Goal: Communication & Community: Answer question/provide support

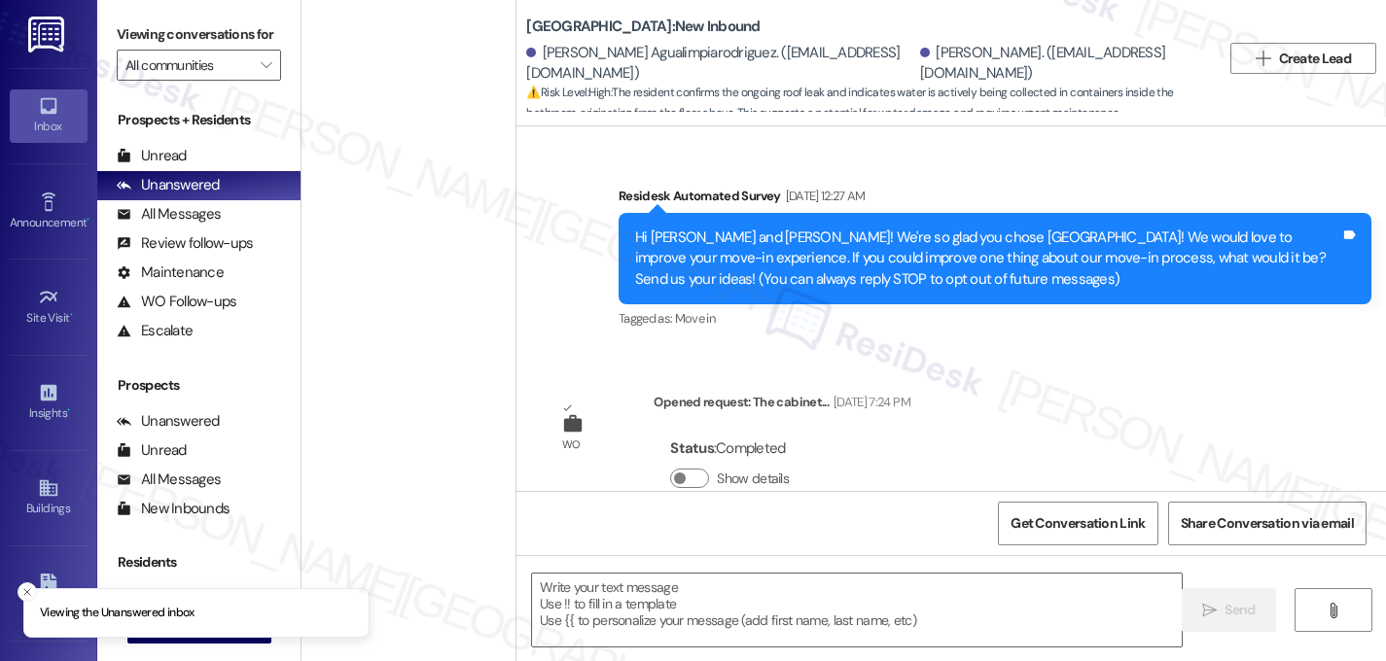
scroll to position [11086, 0]
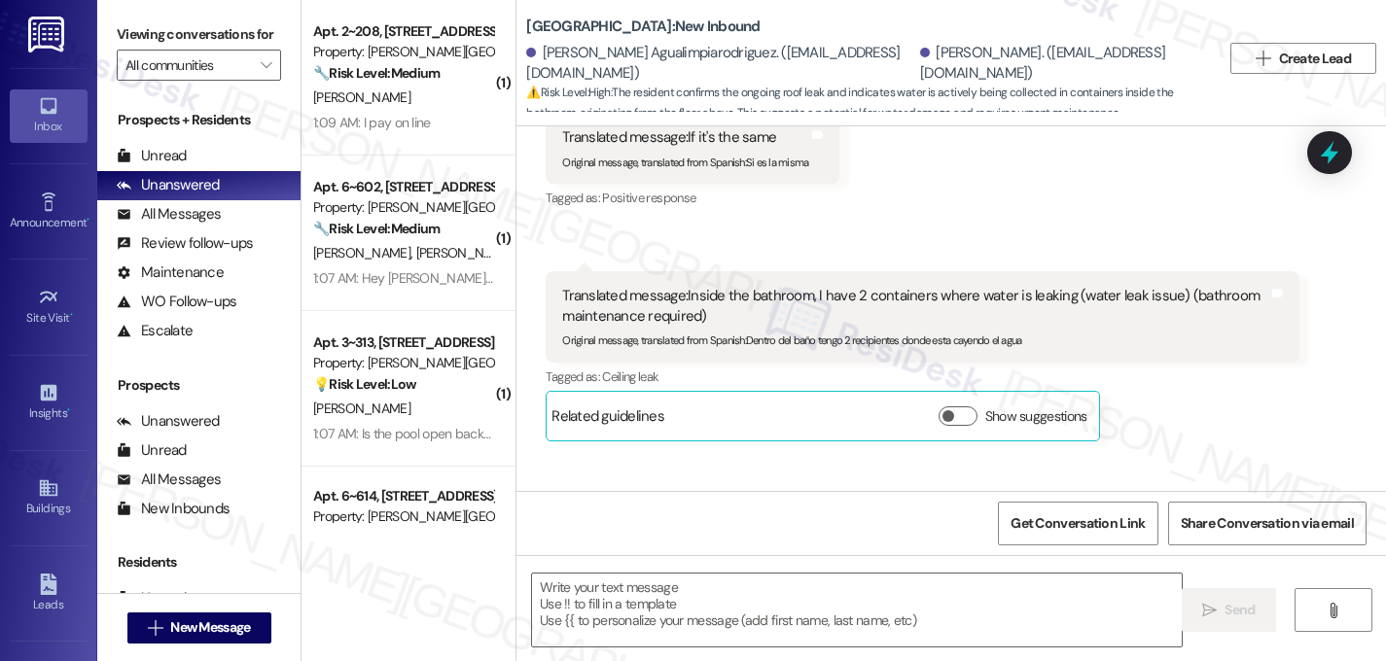
type textarea "Fetching suggested responses. Please feel free to read through the conversation…"
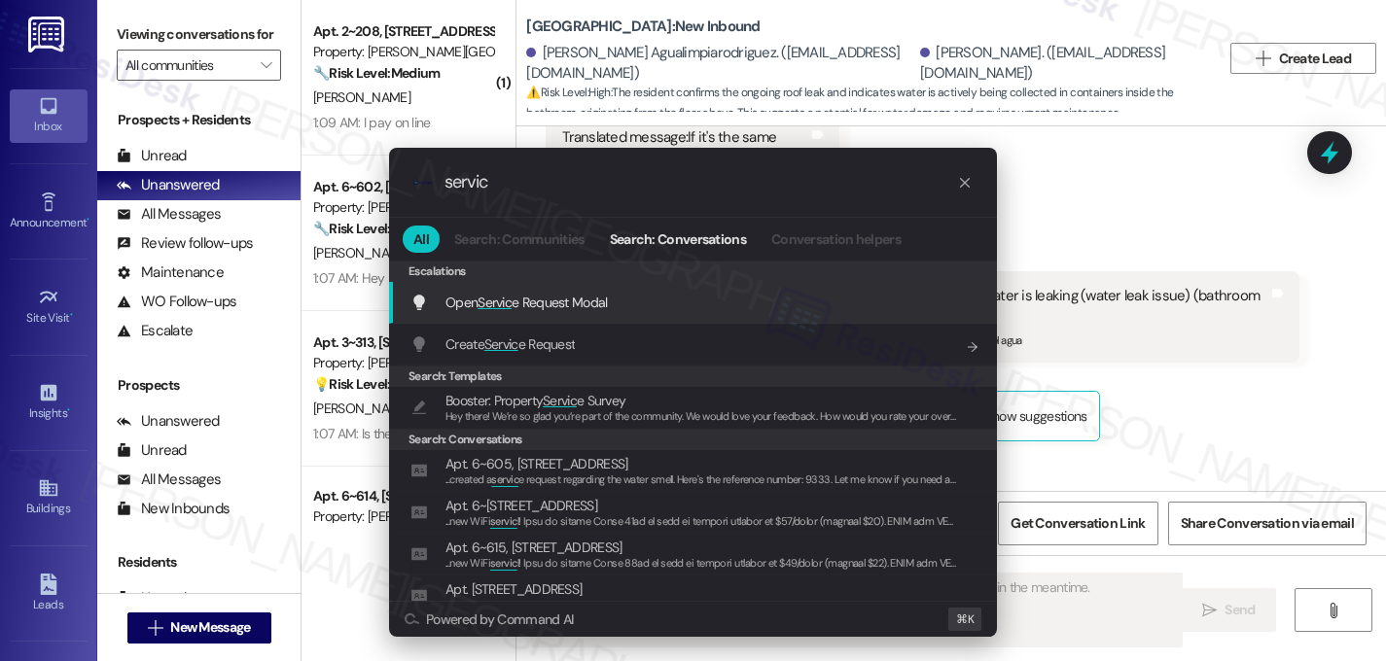
type input "servic"
click at [481, 304] on span "Servic" at bounding box center [494, 303] width 34 height 18
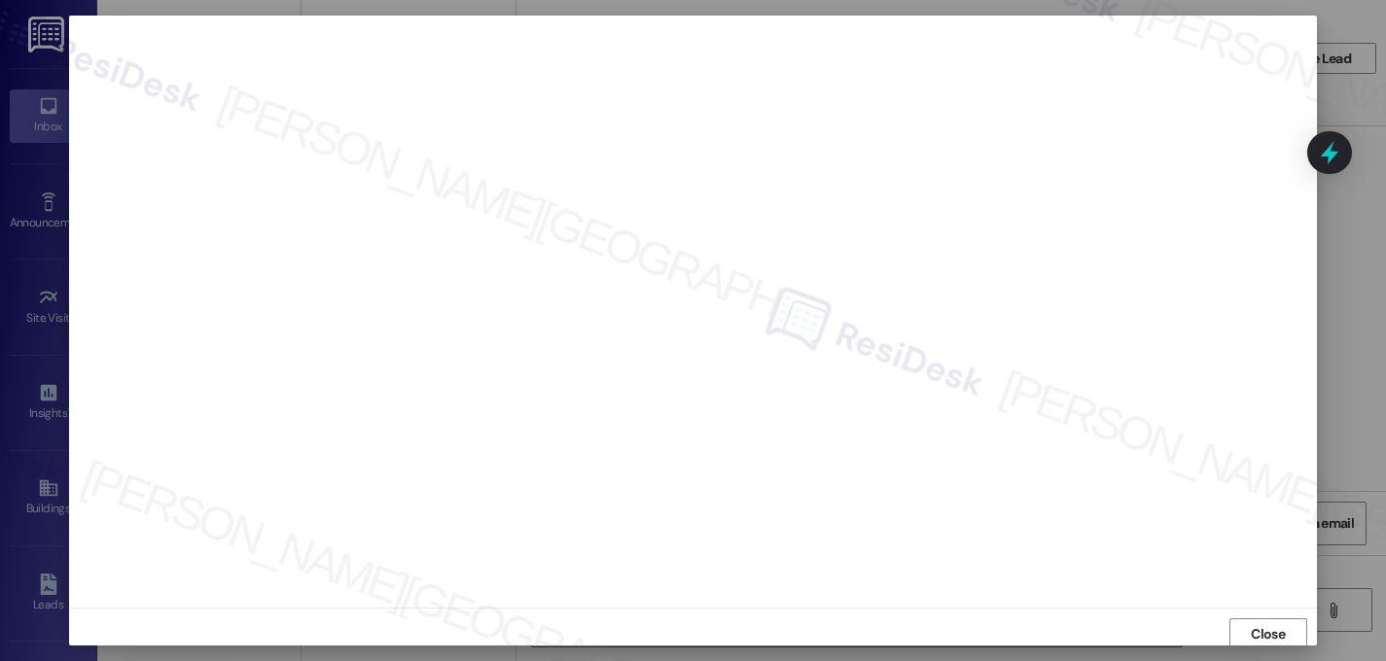
scroll to position [4, 0]
click at [1265, 633] on span "Close" at bounding box center [1268, 633] width 34 height 20
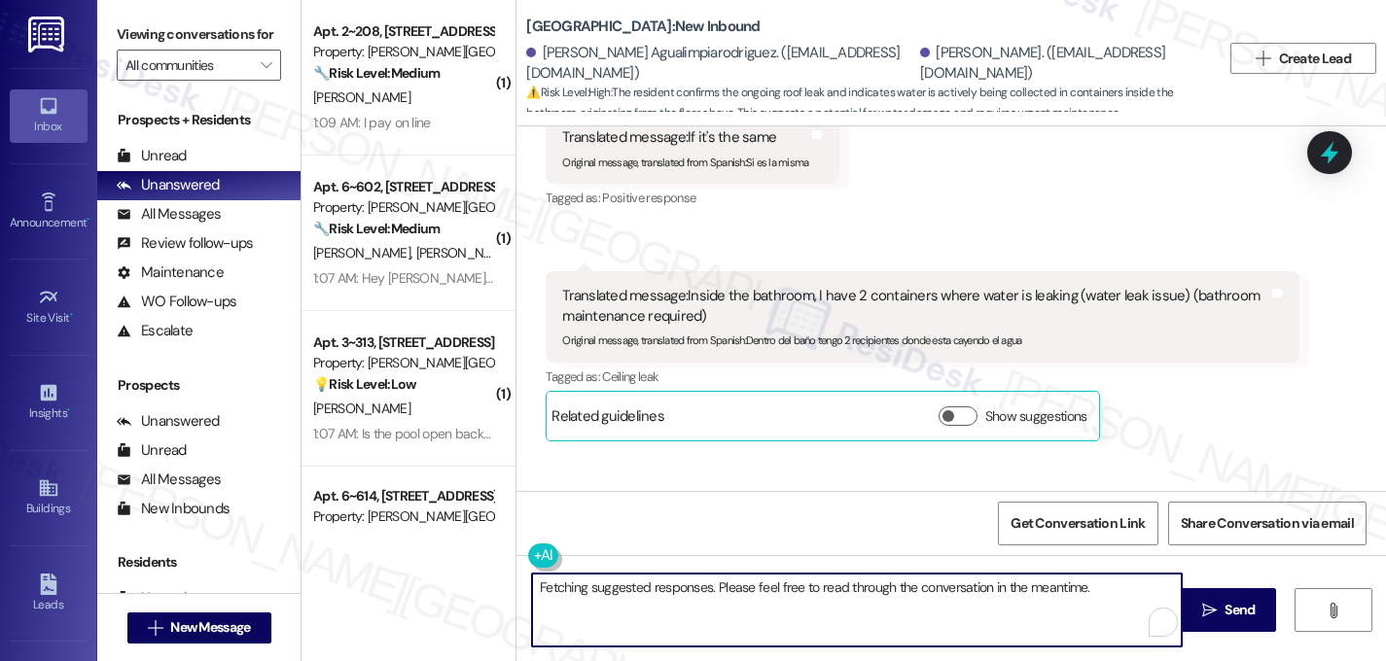
drag, startPoint x: 1100, startPoint y: 593, endPoint x: 475, endPoint y: 558, distance: 626.3
click at [475, 558] on div "( 1 ) Apt. 2~208, 1600 Lansdowne Dr Property: Alderman Park Apartments 🔧 Risk L…" at bounding box center [843, 330] width 1084 height 661
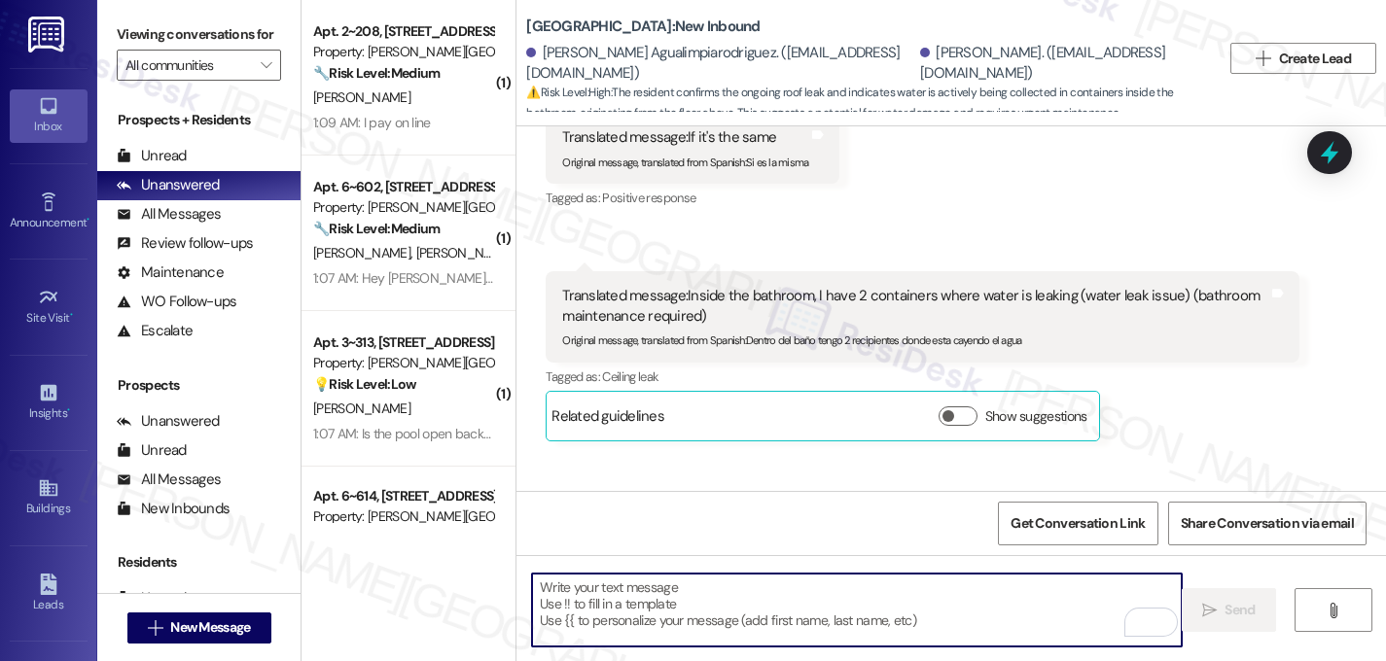
click at [746, 485] on div "Received via SMS 1:26 AM Aneisa Agualimpiarodriguez Neutral 1:26 AM Translated …" at bounding box center [922, 560] width 782 height 150
click at [719, 604] on textarea "To enrich screen reader interactions, please activate Accessibility in Grammarl…" at bounding box center [857, 610] width 650 height 73
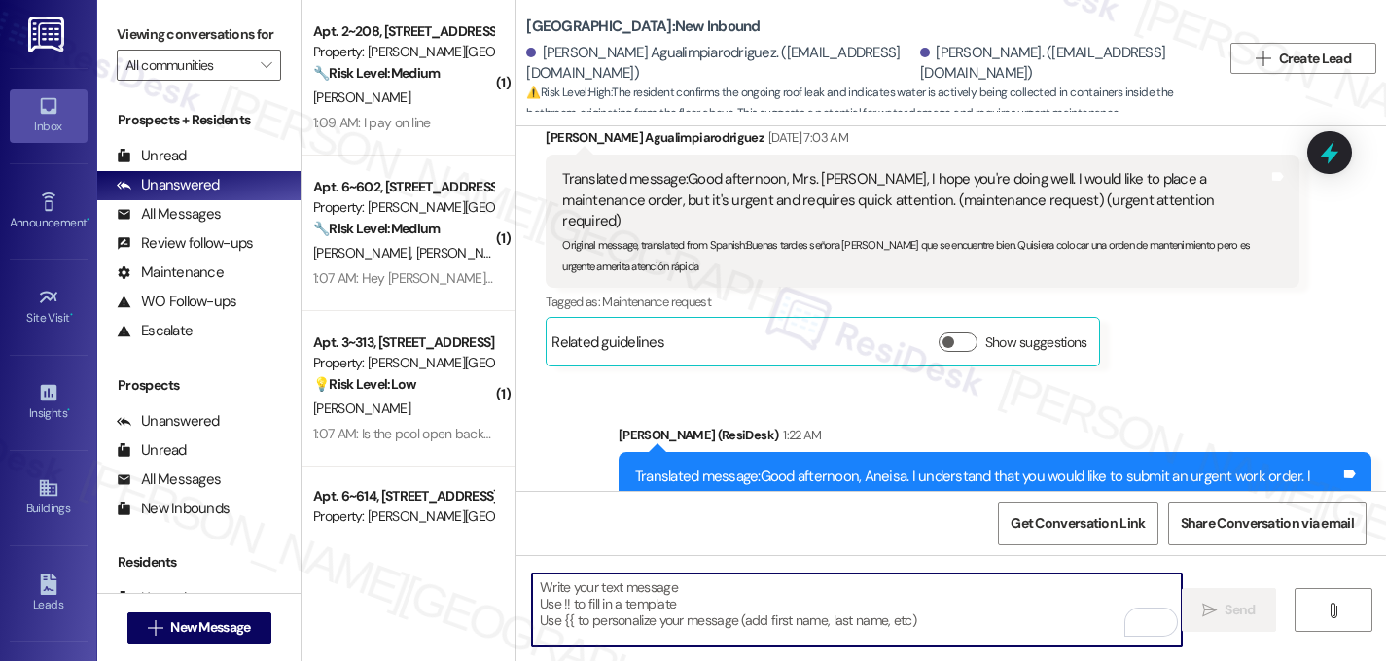
click at [661, 608] on textarea "To enrich screen reader interactions, please activate Accessibility in Grammarl…" at bounding box center [857, 610] width 650 height 73
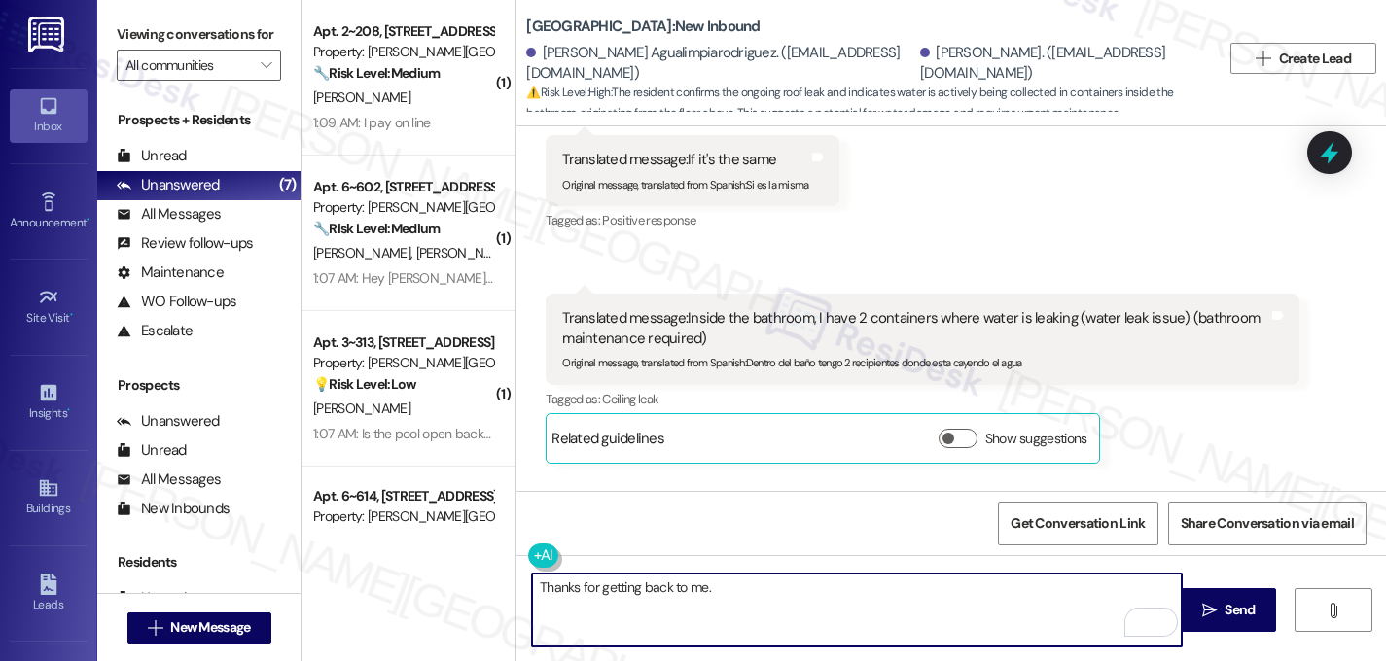
scroll to position [11086, 0]
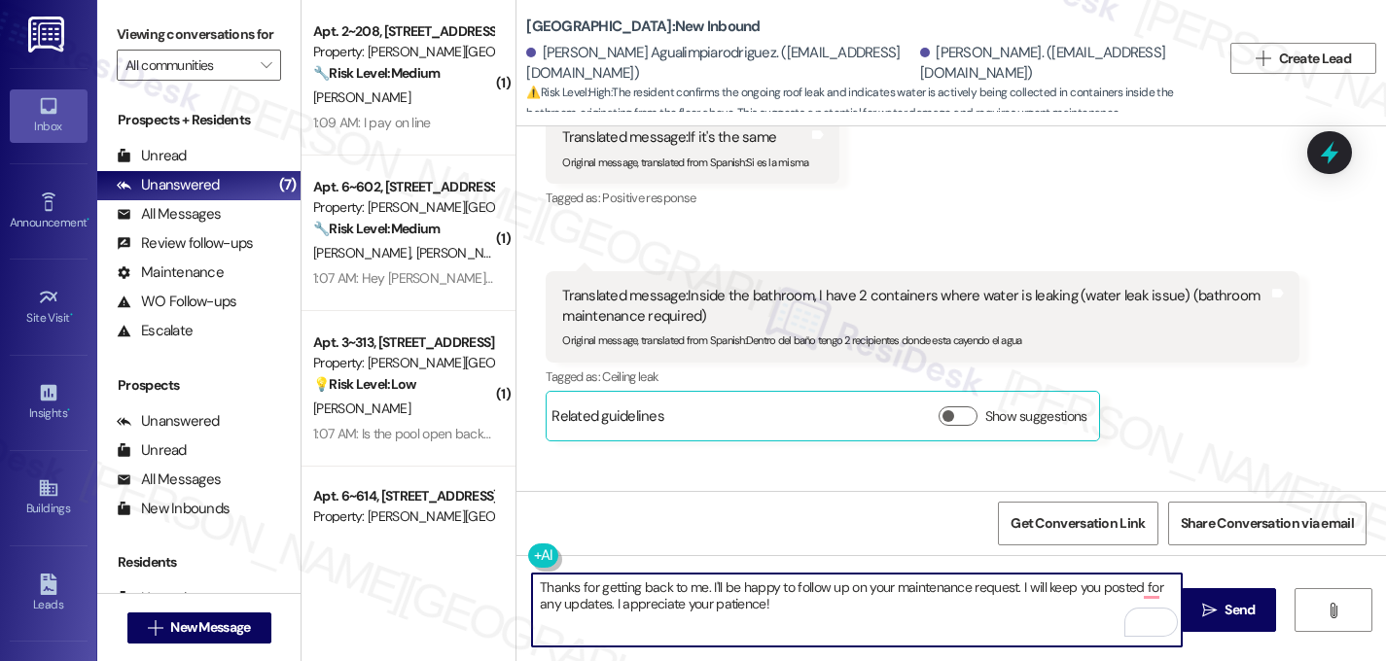
click at [702, 583] on textarea "Thanks for getting back to me. I'll be happy to follow up on your maintenance r…" at bounding box center [857, 610] width 650 height 73
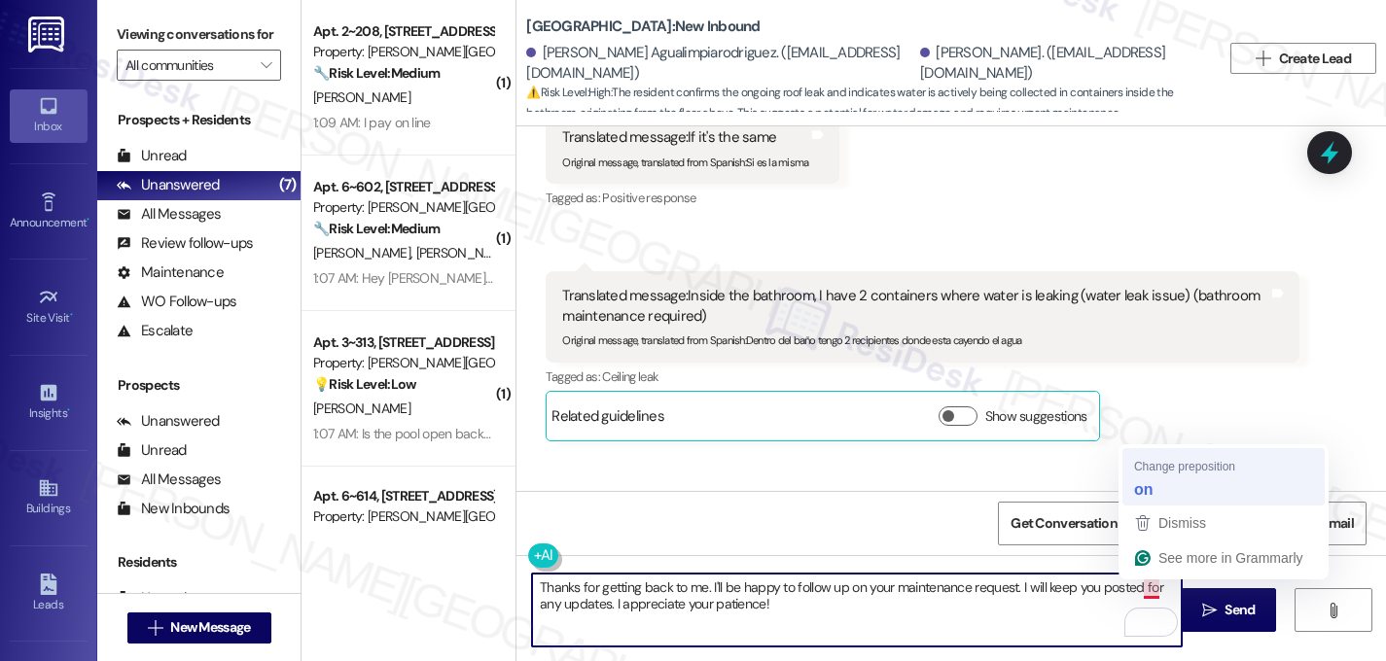
type textarea "Thanks for getting back to me. I'll be happy to follow up on your maintenance r…"
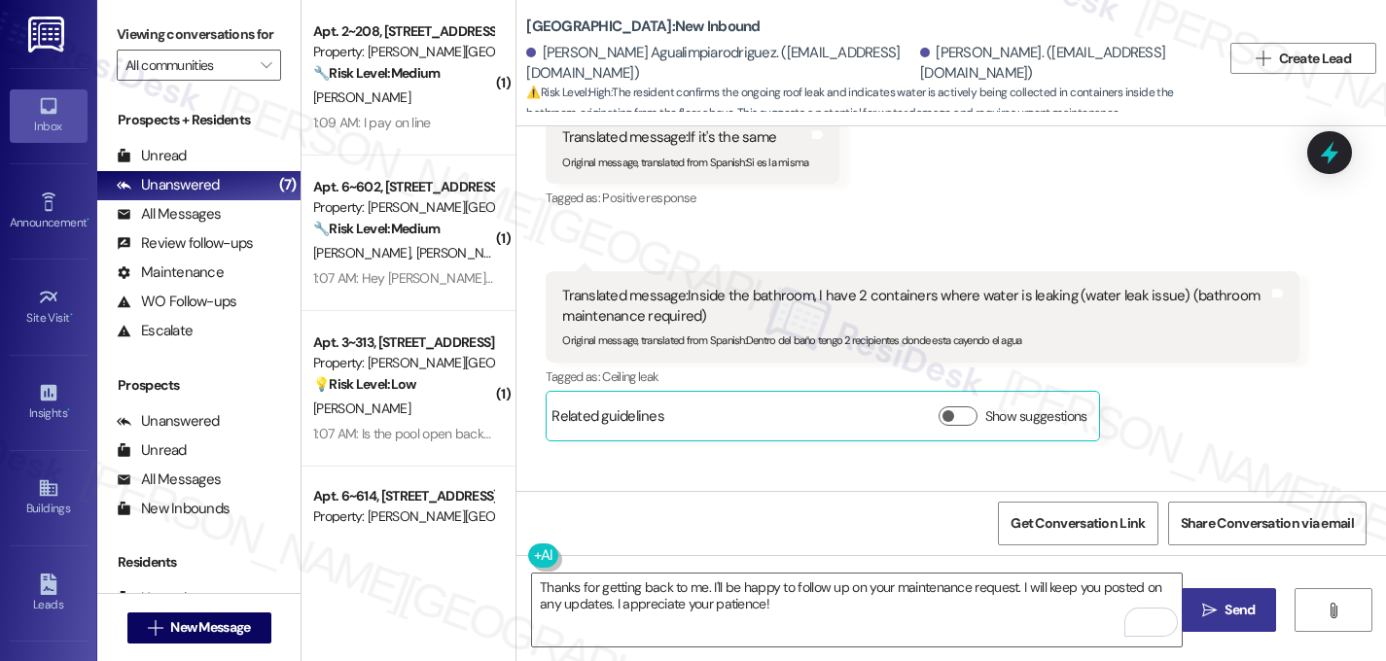
click at [1245, 612] on span "Send" at bounding box center [1239, 610] width 30 height 20
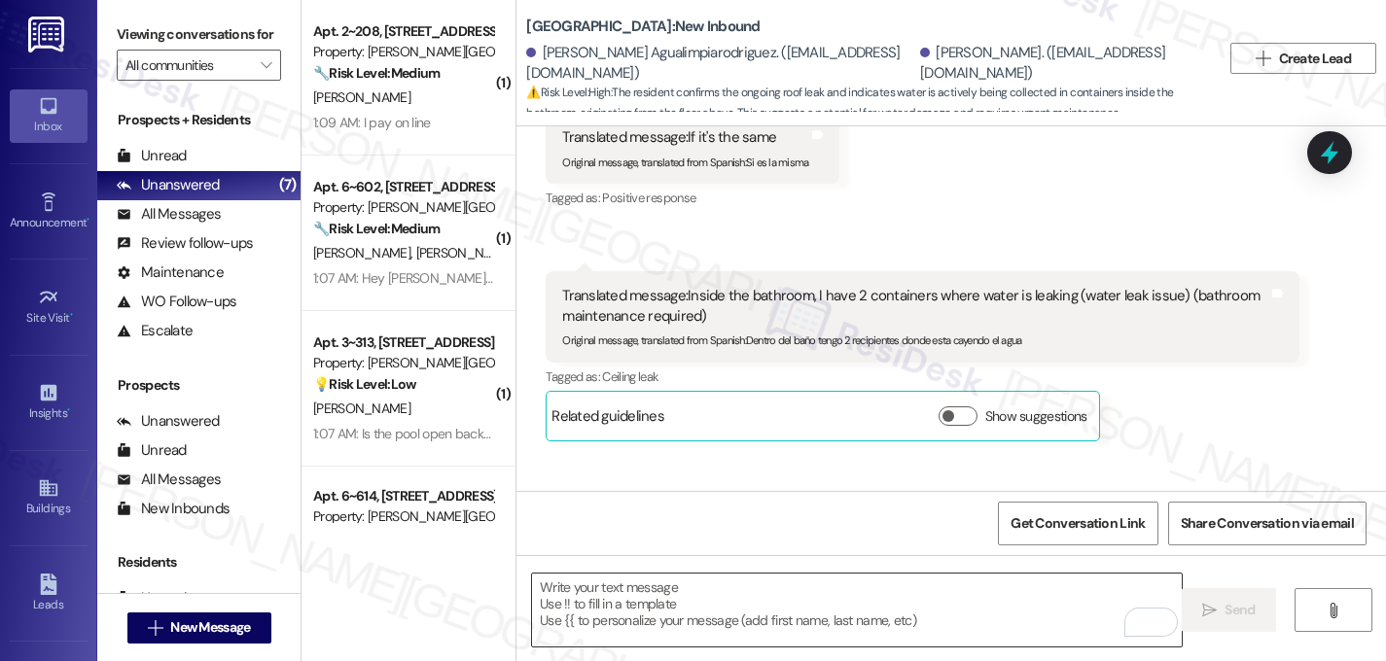
click at [686, 589] on textarea "To enrich screen reader interactions, please activate Accessibility in Grammarl…" at bounding box center [857, 610] width 650 height 73
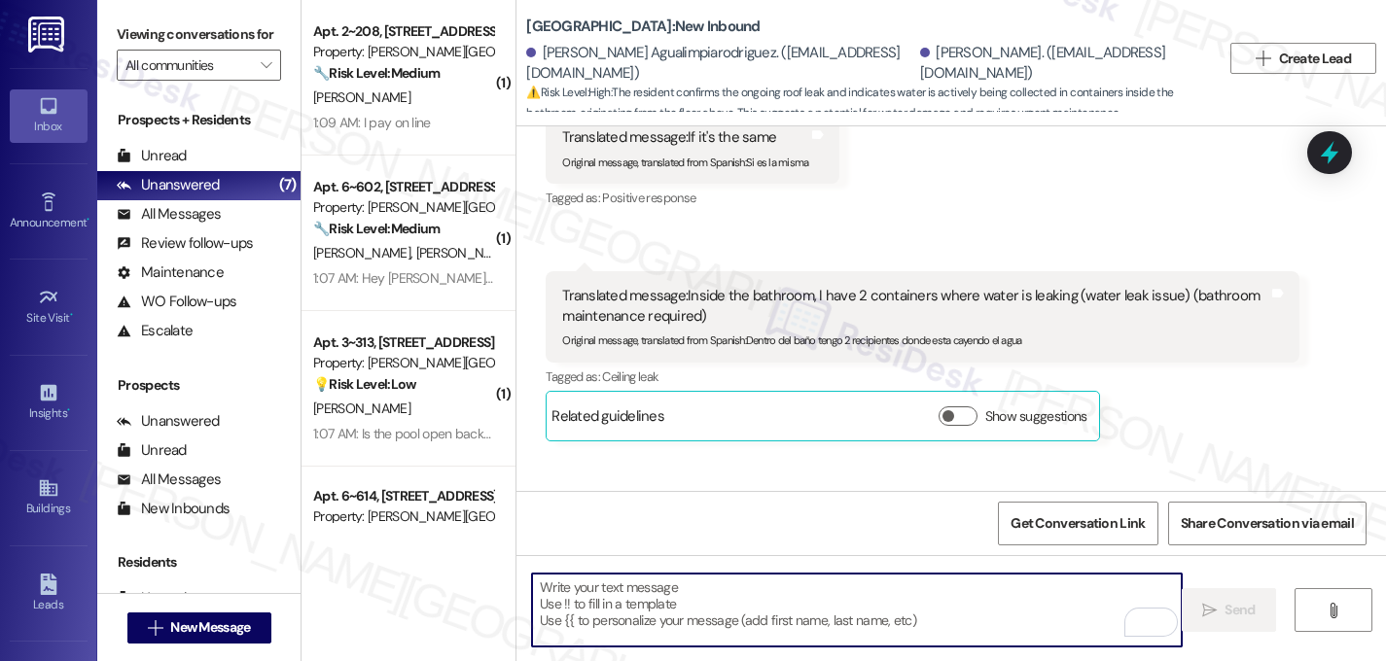
paste textarea "16133449"
type textarea "16133449"
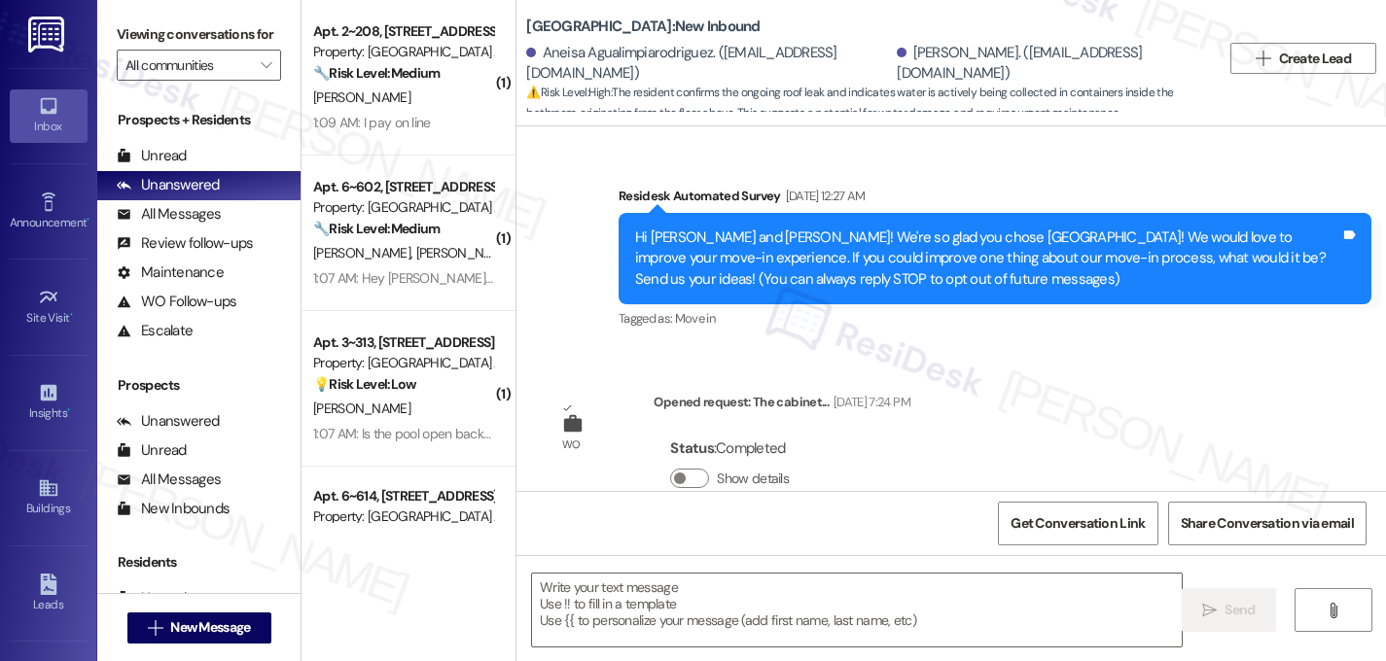
scroll to position [11271, 0]
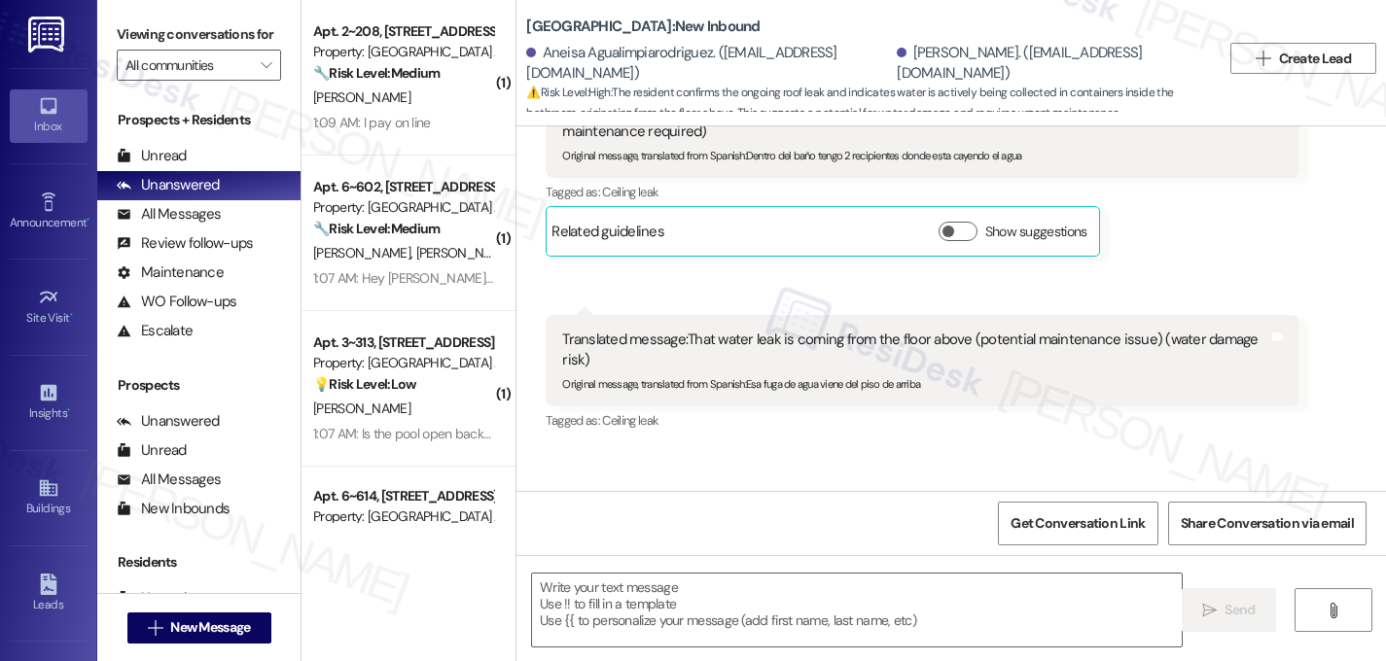
type textarea "Fetching suggested responses. Please feel free to read through the conversation…"
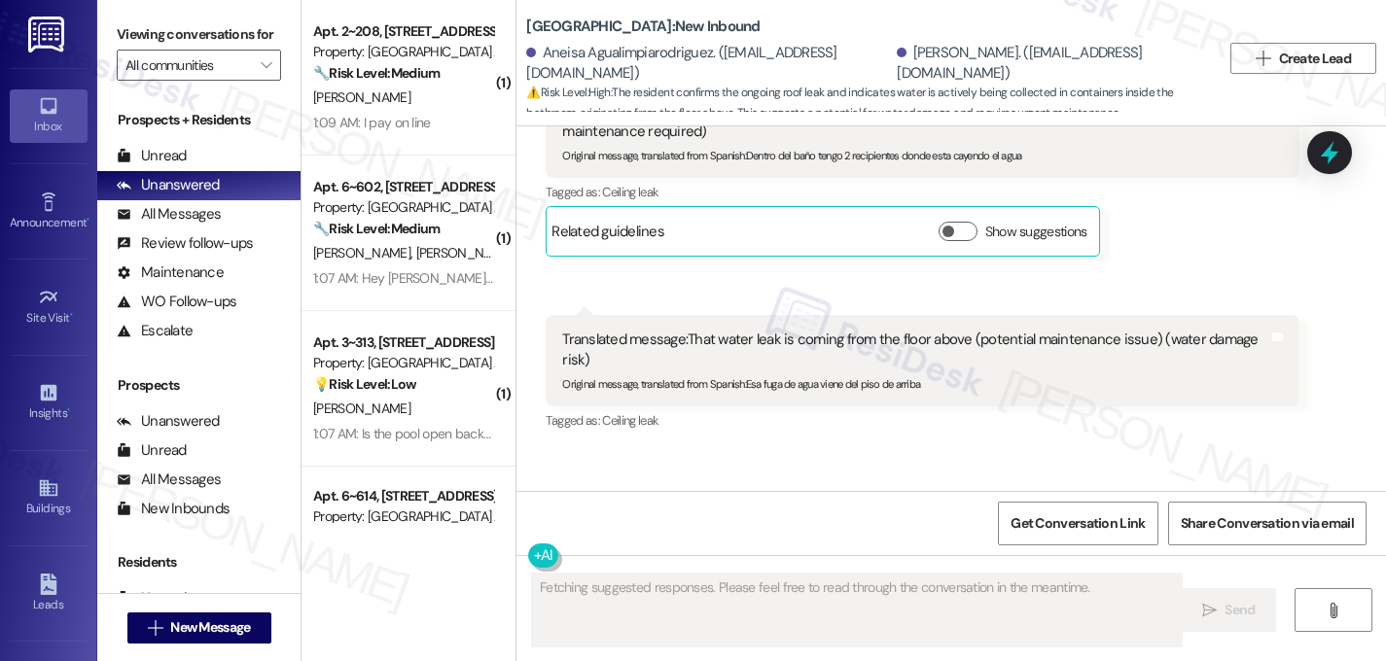
click at [820, 535] on div "Thanks for getting back to me. I'll be happy to follow up on your maintenance r…" at bounding box center [987, 556] width 705 height 42
copy div "Thanks for getting back to me. I'll be happy to follow up on your maintenance r…"
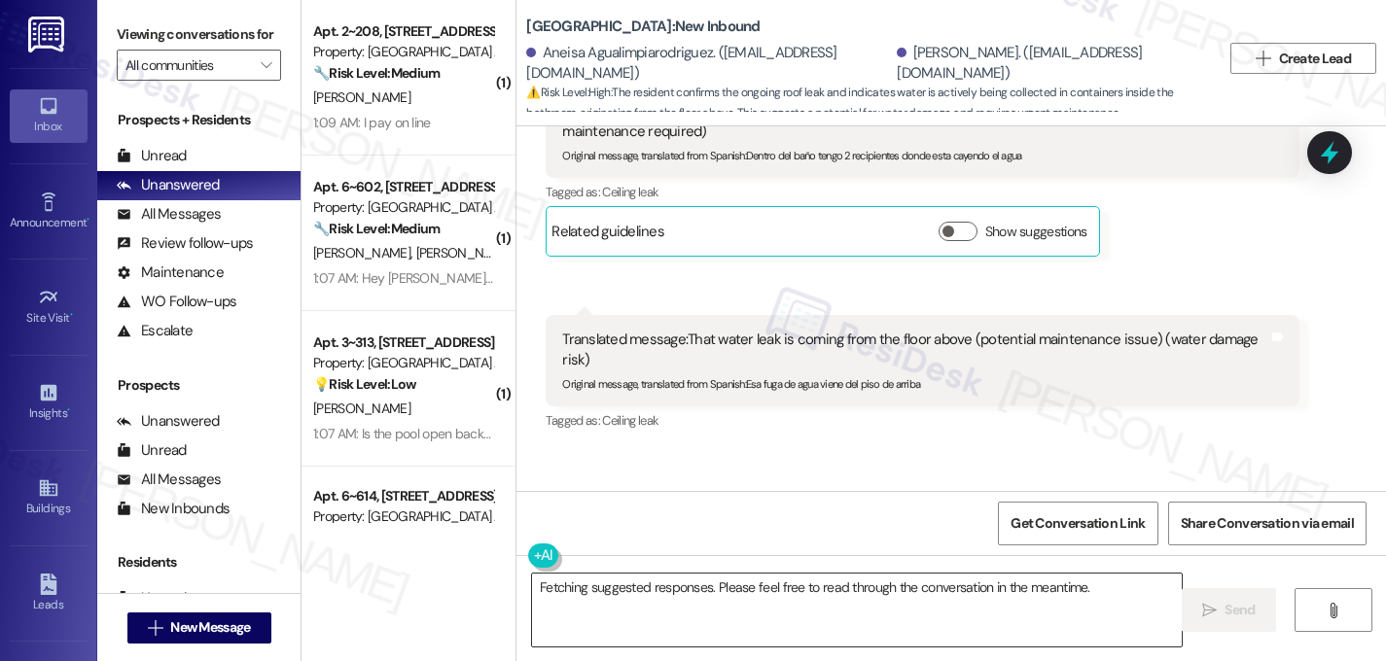
click at [681, 597] on textarea "Fetching suggested responses. Please feel free to read through the conversation…" at bounding box center [857, 610] width 650 height 73
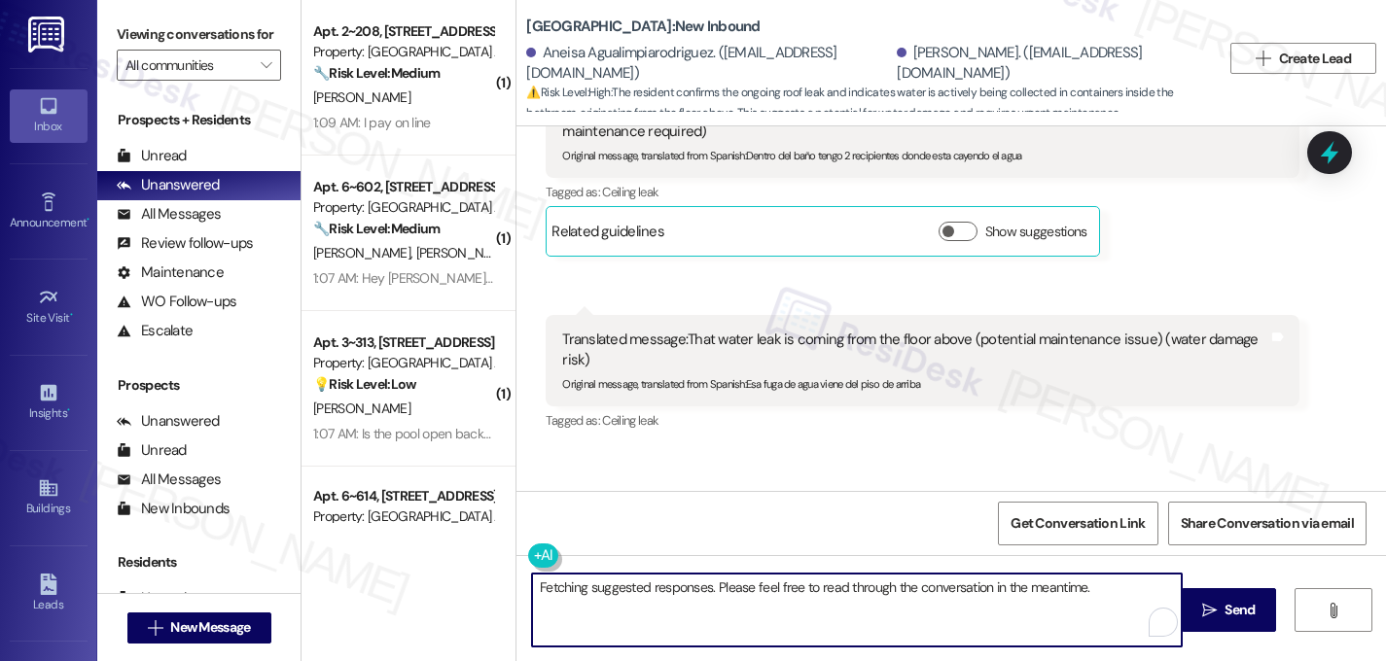
click at [690, 590] on textarea "Fetching suggested responses. Please feel free to read through the conversation…" at bounding box center [857, 610] width 650 height 73
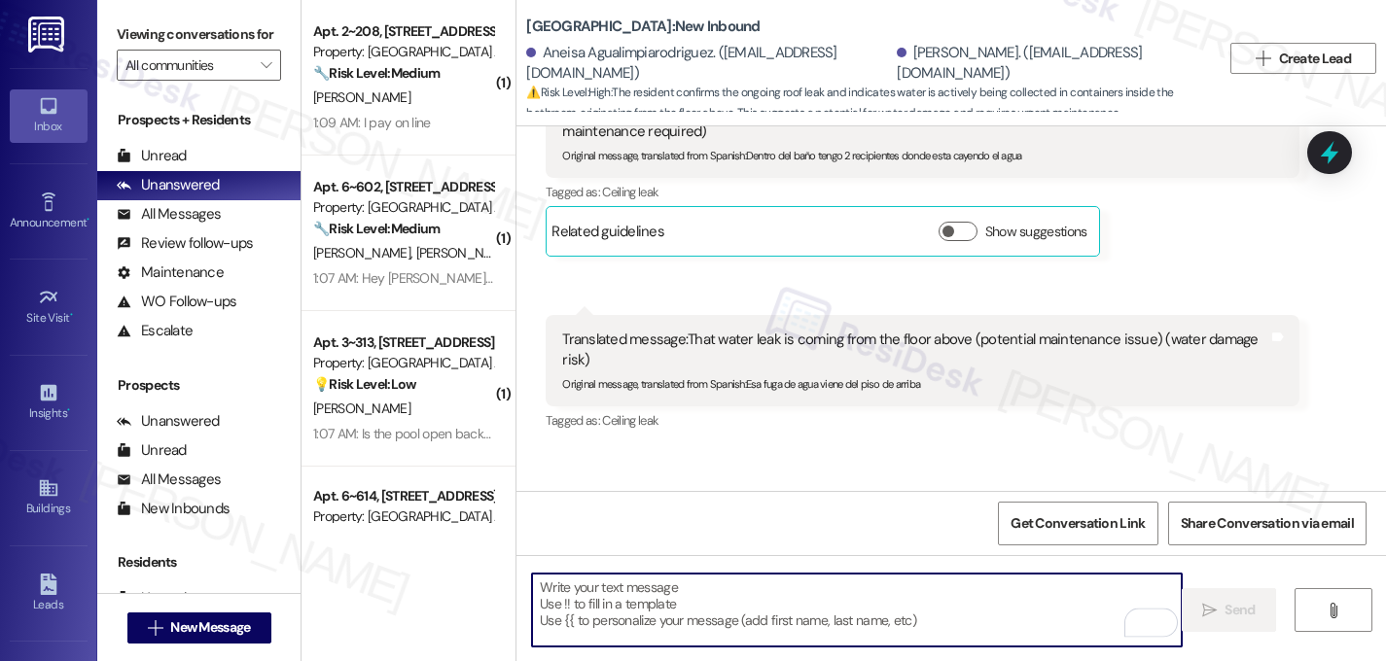
paste textarea "Thanks for getting back to me. I'll be happy to follow up on your maintenance r…"
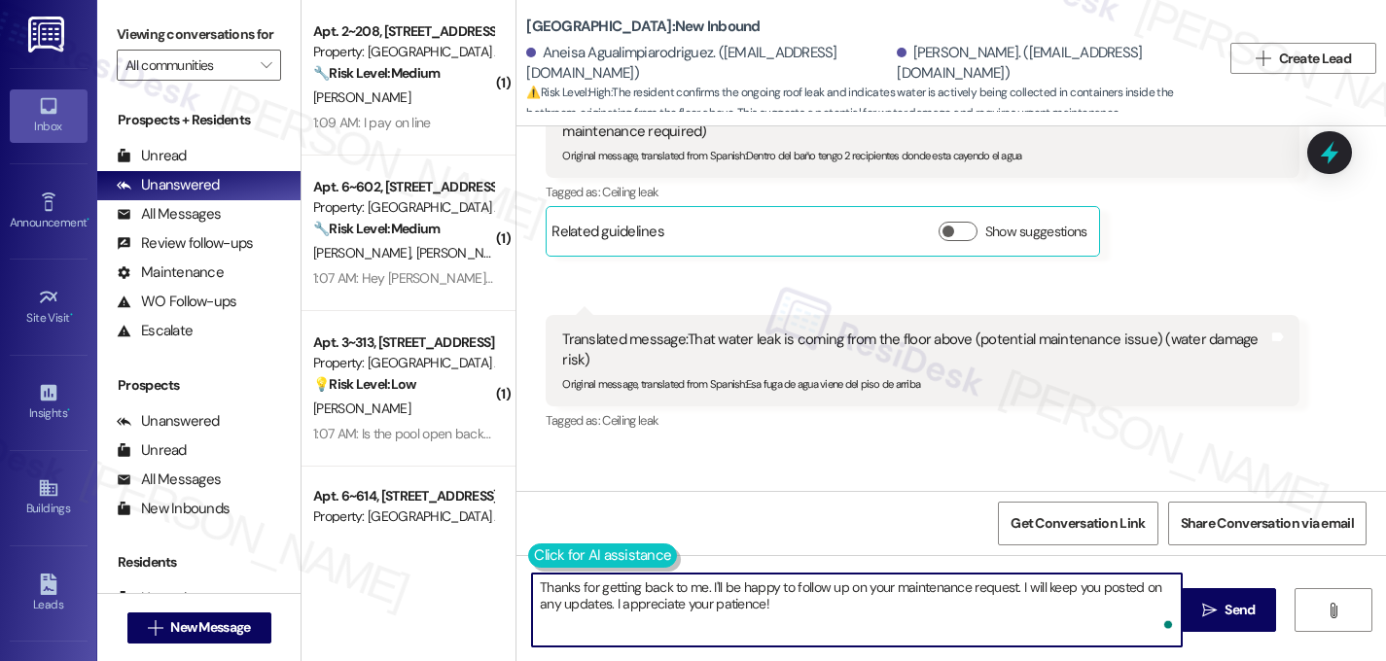
type textarea "Thanks for getting back to me. I'll be happy to follow up on your maintenance r…"
click at [541, 553] on button at bounding box center [602, 556] width 149 height 24
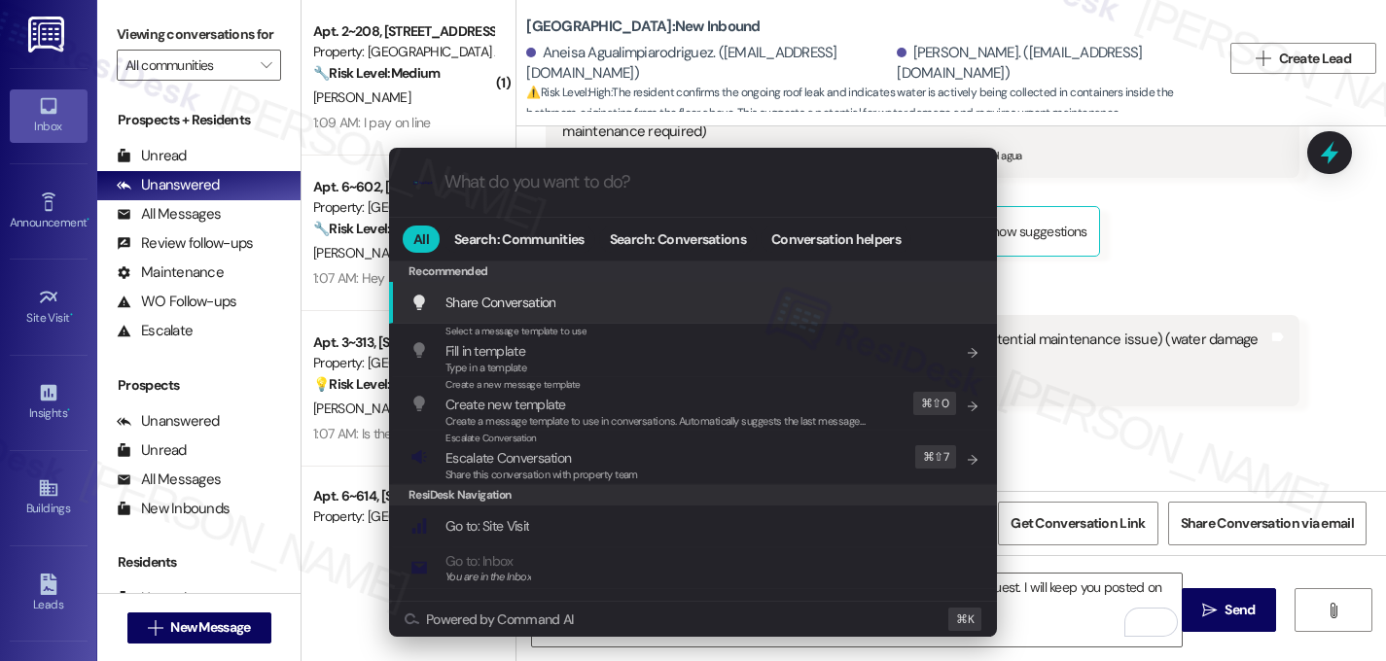
click at [553, 194] on div ".cls-1{fill:#0a055f;}.cls-2{fill:#0cc4c4;} resideskLogoBlueOrange" at bounding box center [693, 182] width 608 height 69
click at [544, 183] on input "What do you want to do?" at bounding box center [708, 182] width 528 height 20
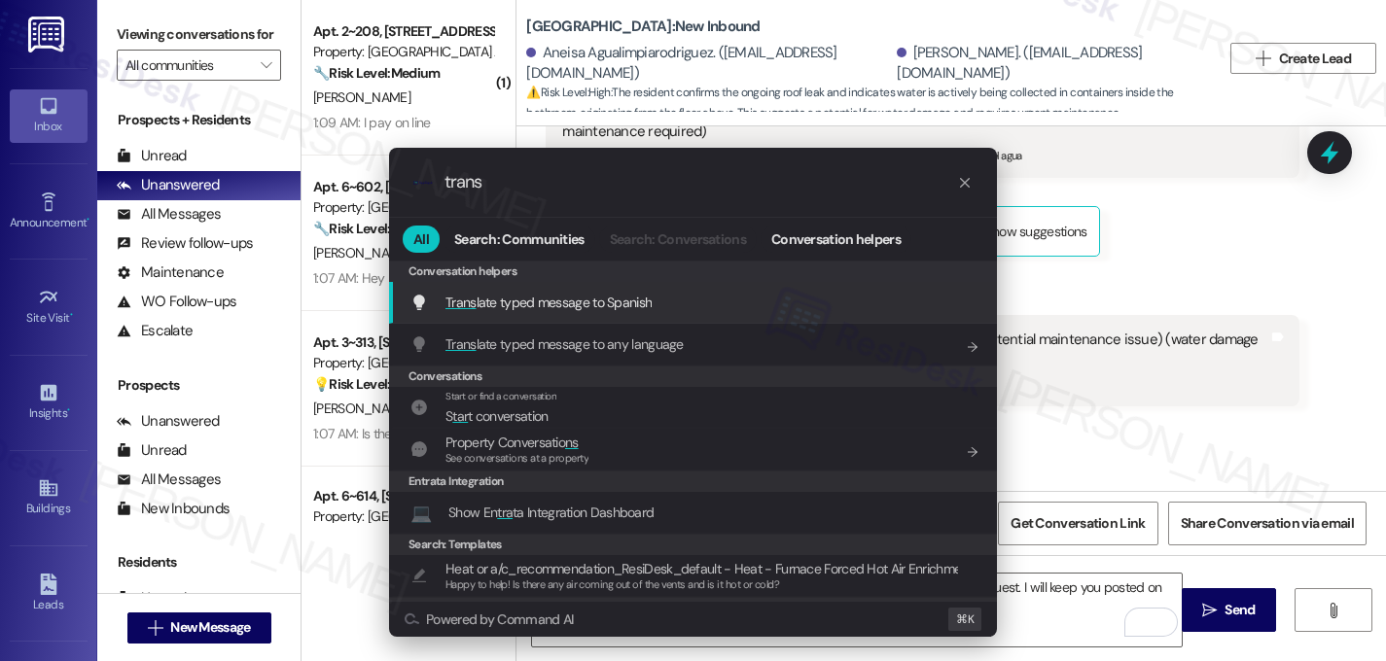
type input "trans"
click at [565, 298] on span "Trans late typed message to Spanish" at bounding box center [548, 303] width 206 height 18
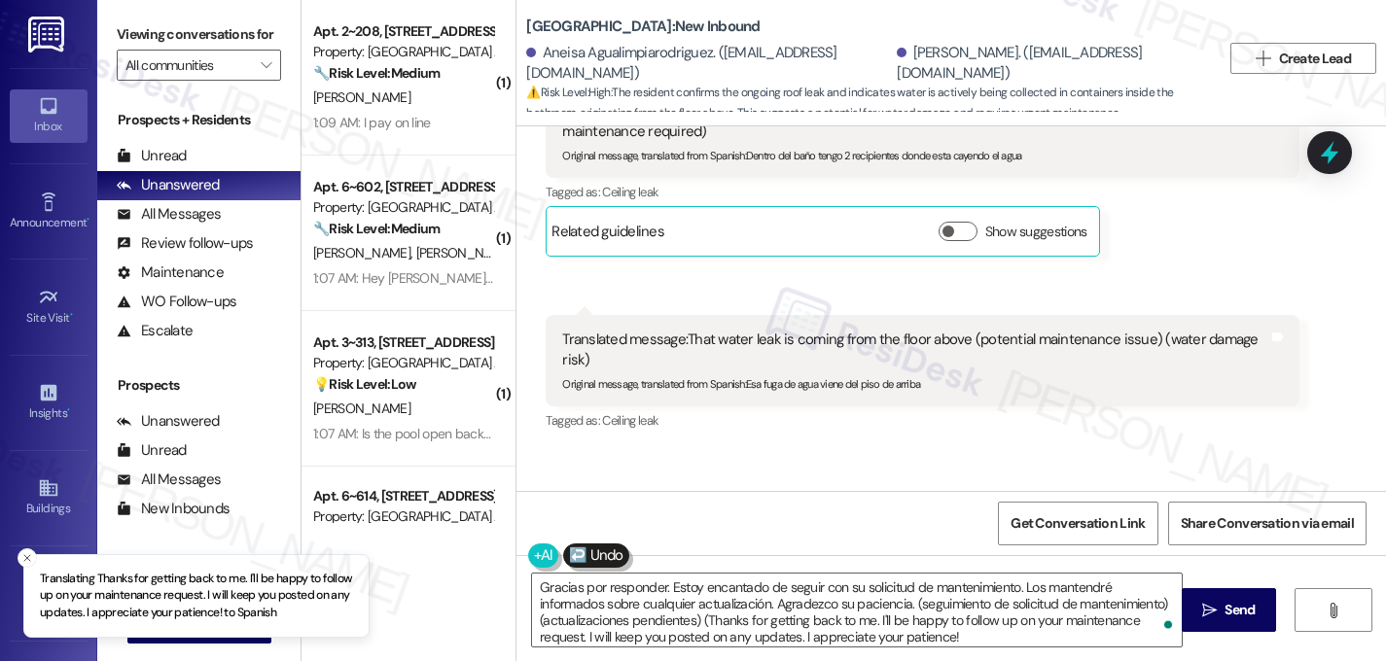
type textarea "Gracias por responder. Estoy encantado de seguir con su solicitud de mantenimie…"
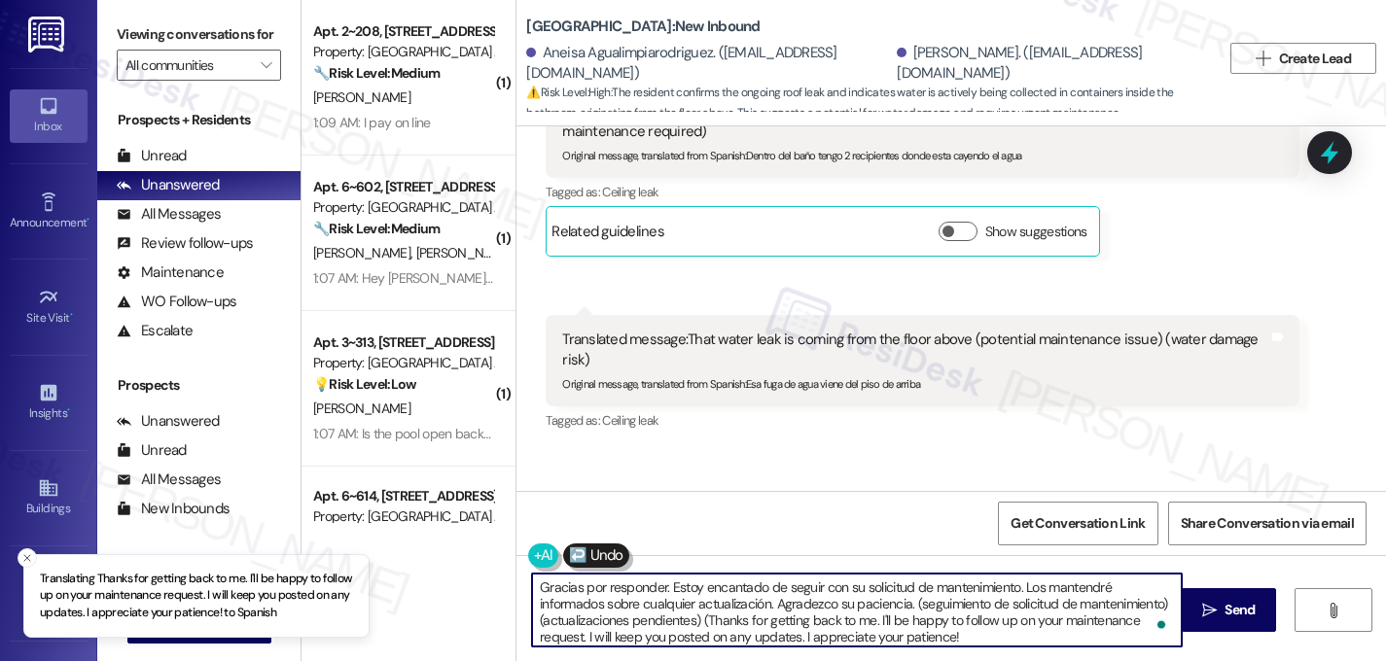
scroll to position [17, 0]
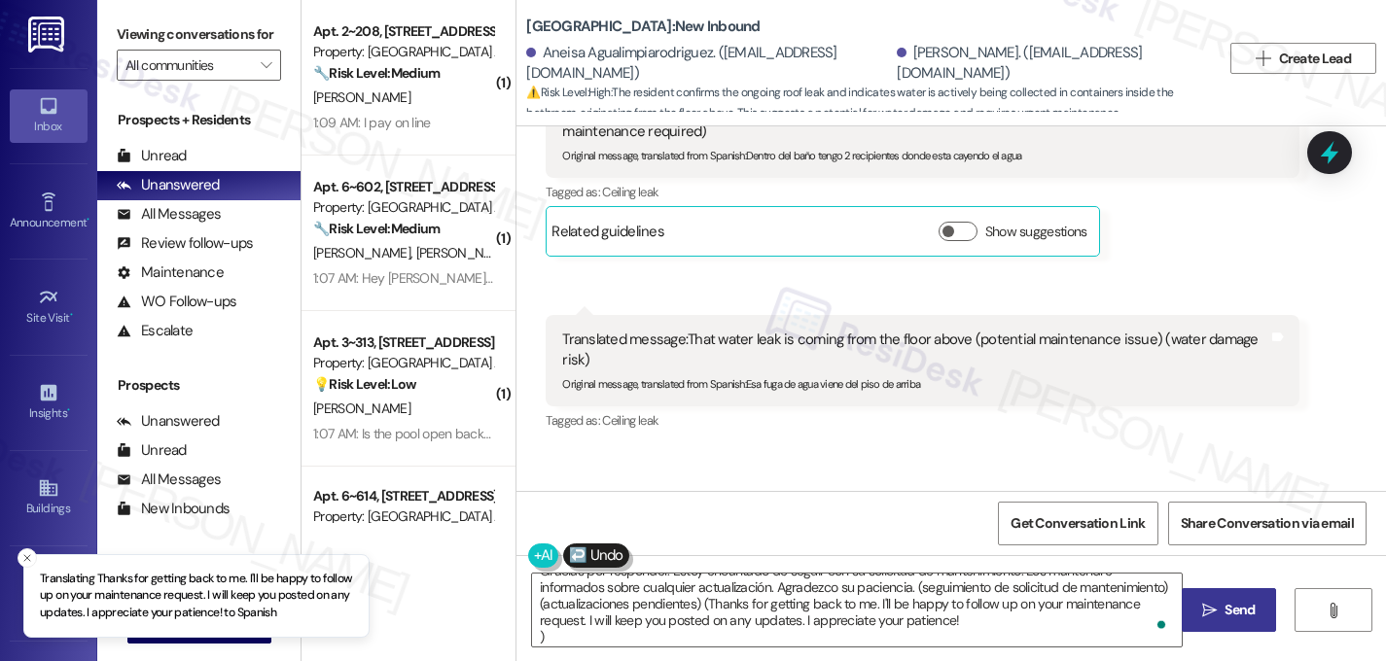
click at [1224, 610] on span "Send" at bounding box center [1239, 610] width 30 height 20
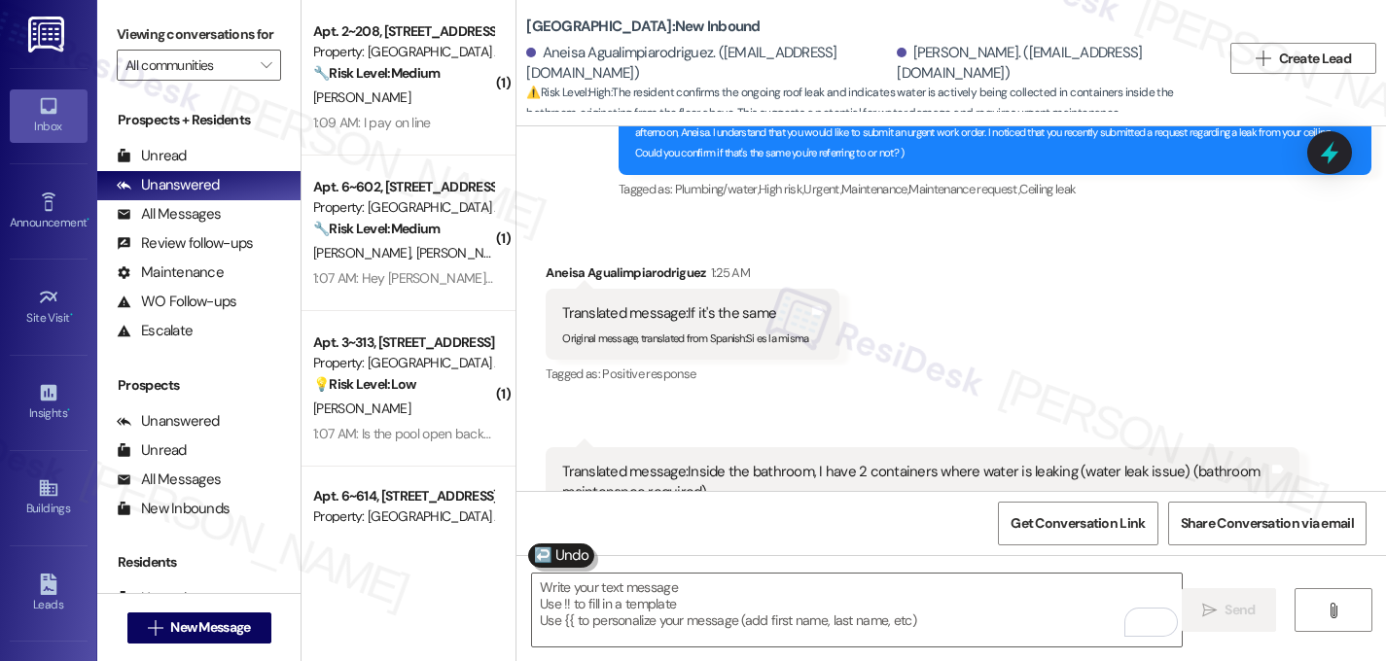
scroll to position [11271, 0]
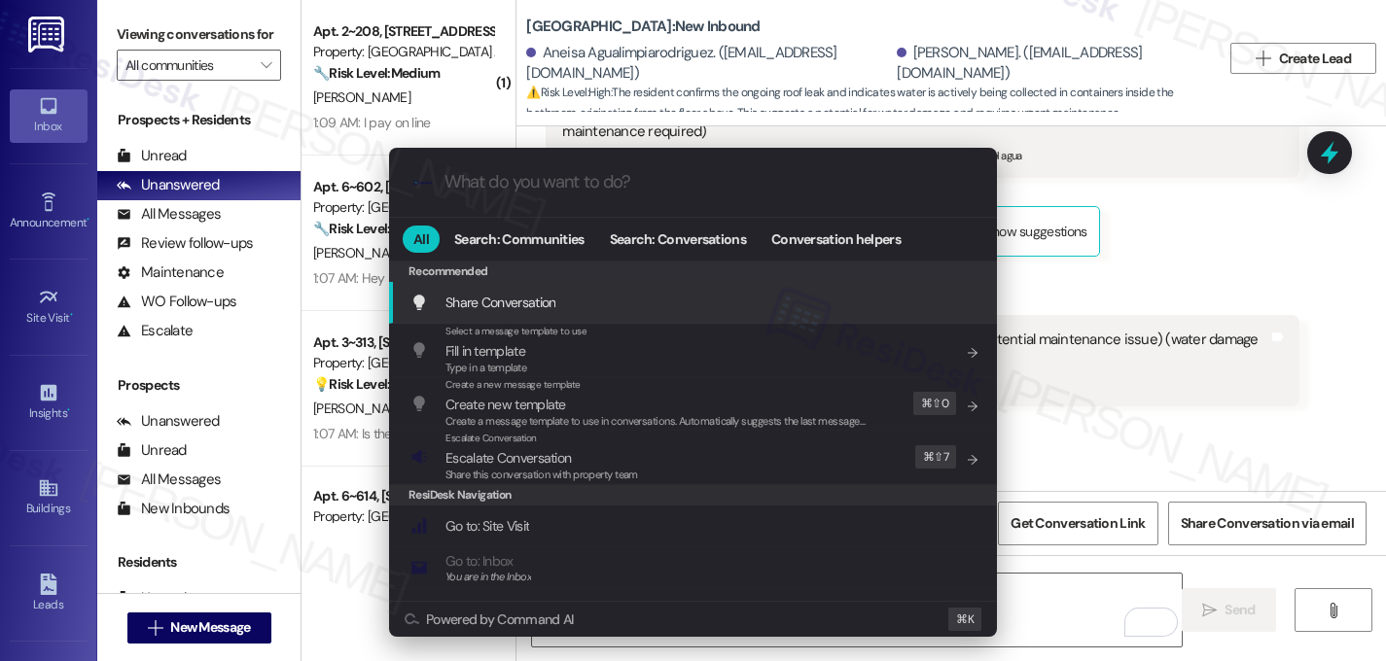
click at [1130, 291] on div ".cls-1{fill:#0a055f;}.cls-2{fill:#0cc4c4;} resideskLogoBlueOrange All Search: C…" at bounding box center [693, 330] width 1386 height 661
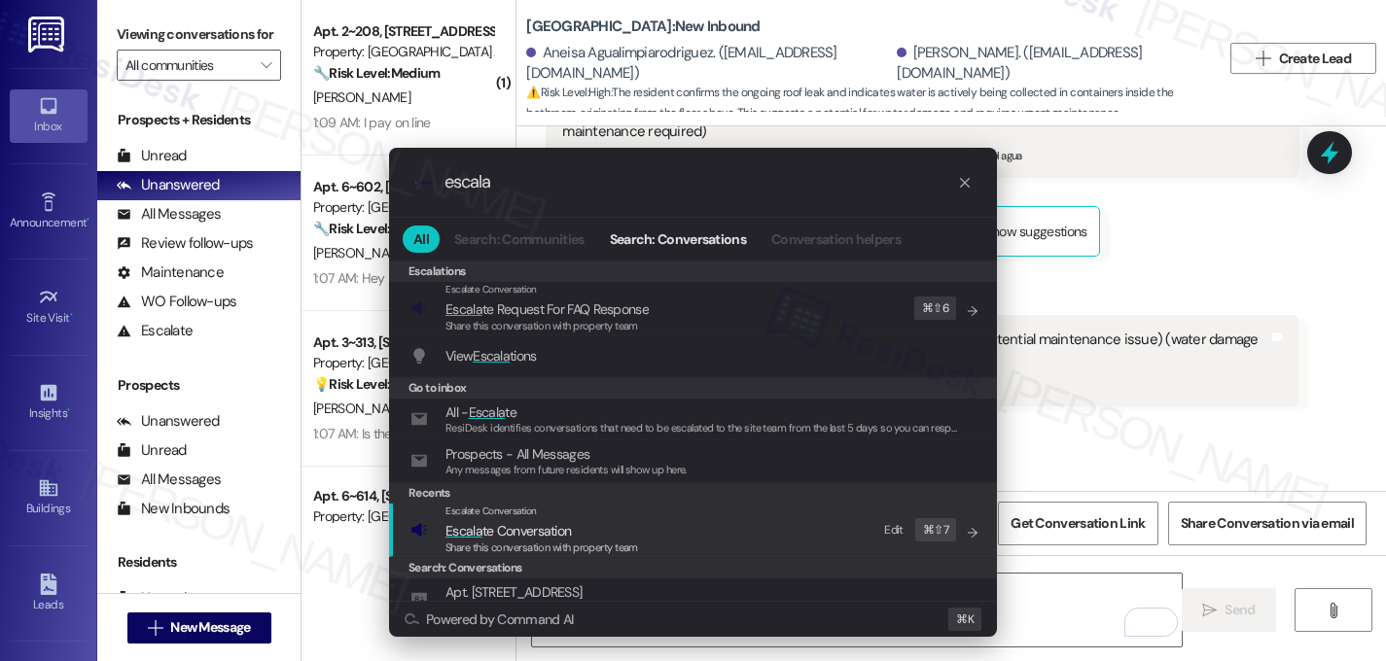
type input "escala"
click at [461, 536] on span "Escala" at bounding box center [463, 531] width 37 height 18
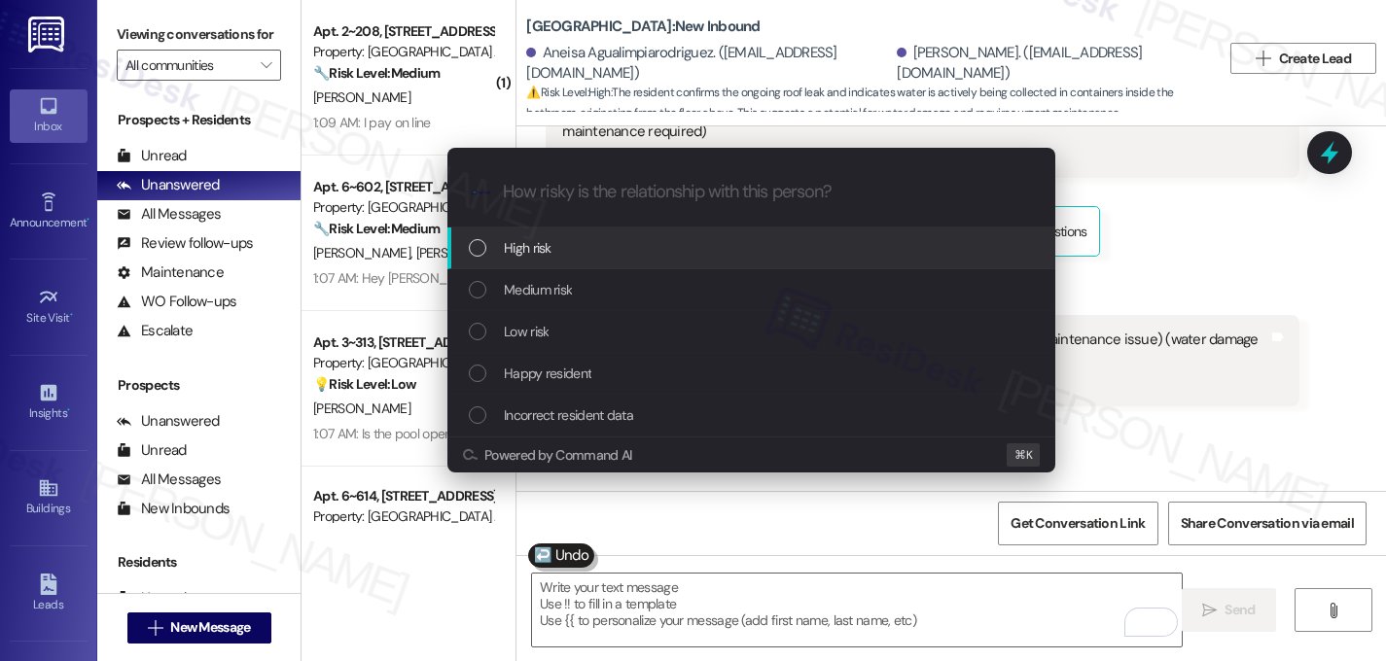
click at [495, 254] on div "High risk" at bounding box center [753, 247] width 569 height 21
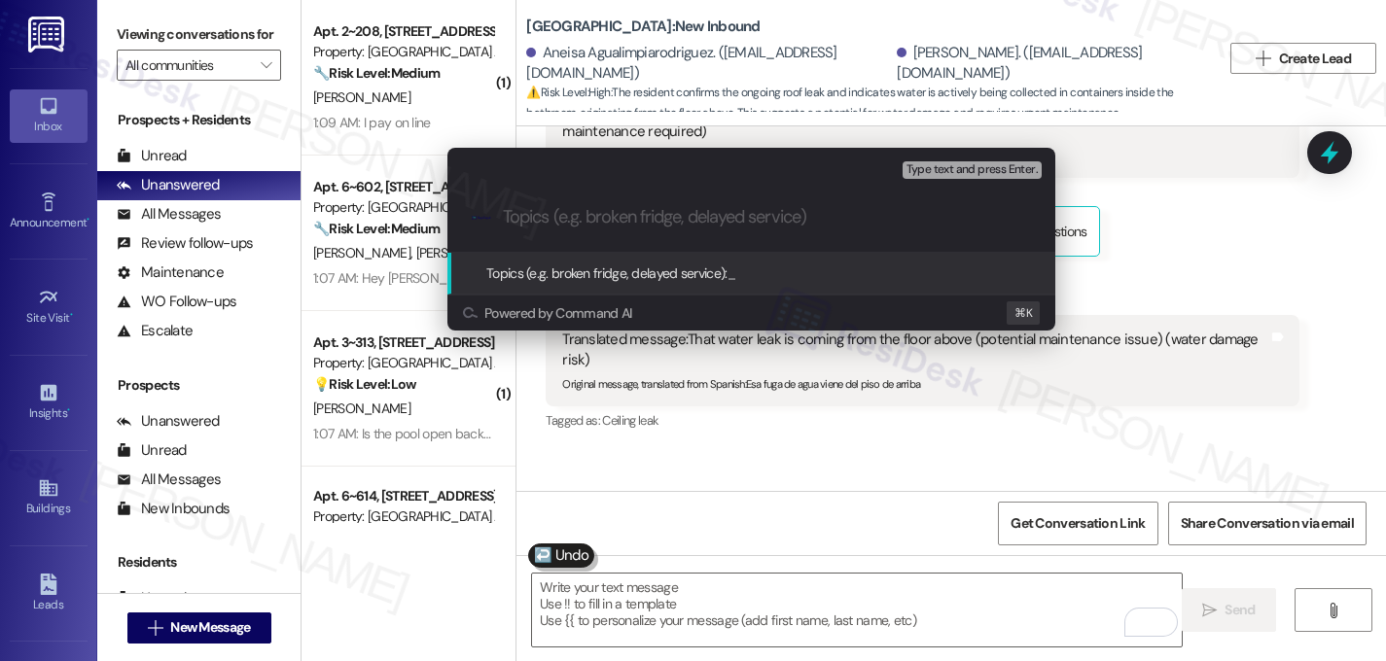
click at [633, 220] on input "Topics (e.g. broken fridge, delayed service)" at bounding box center [767, 217] width 528 height 20
drag, startPoint x: 515, startPoint y: 217, endPoint x: 512, endPoint y: 233, distance: 17.0
click at [515, 216] on input "Ongoing leak from the ceiling" at bounding box center [759, 217] width 512 height 20
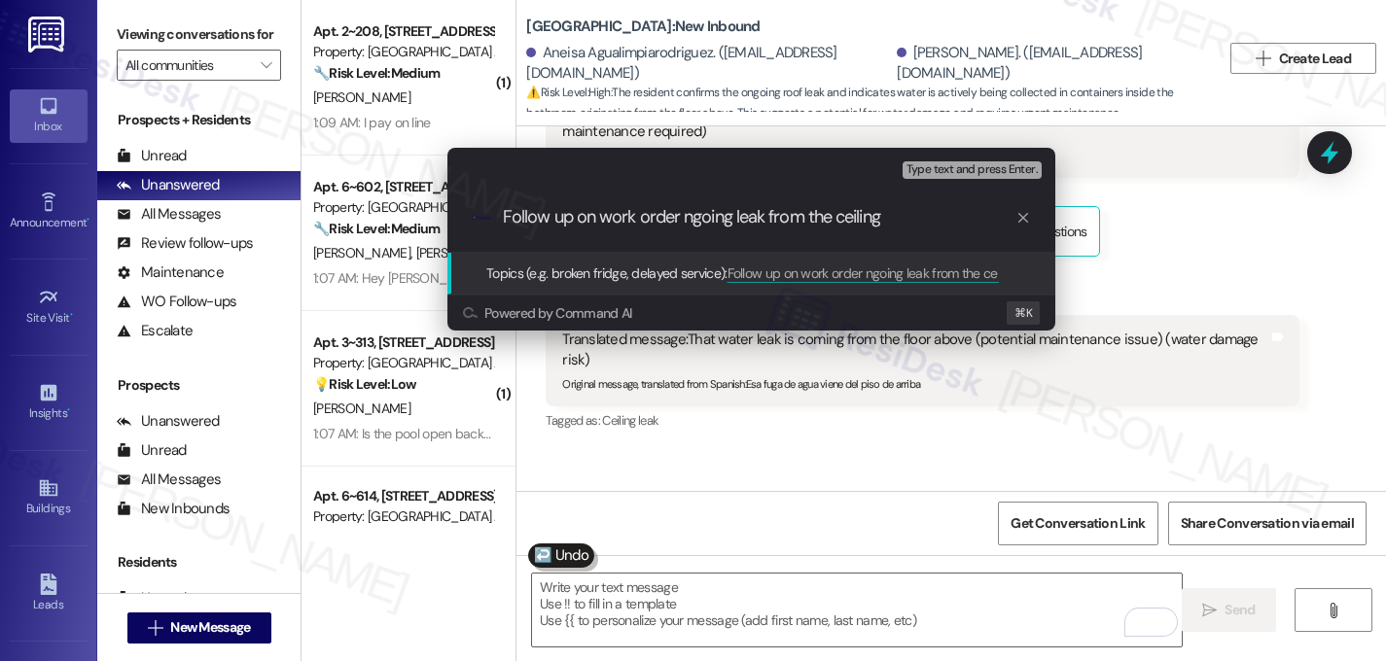
paste input "16133449"
type input "Follow up on work order 16133449 - ongoing leak from the ceiling"
click at [807, 218] on input "Follow up on work order 16133449 - ongoing leak from the ceiling" at bounding box center [759, 217] width 512 height 20
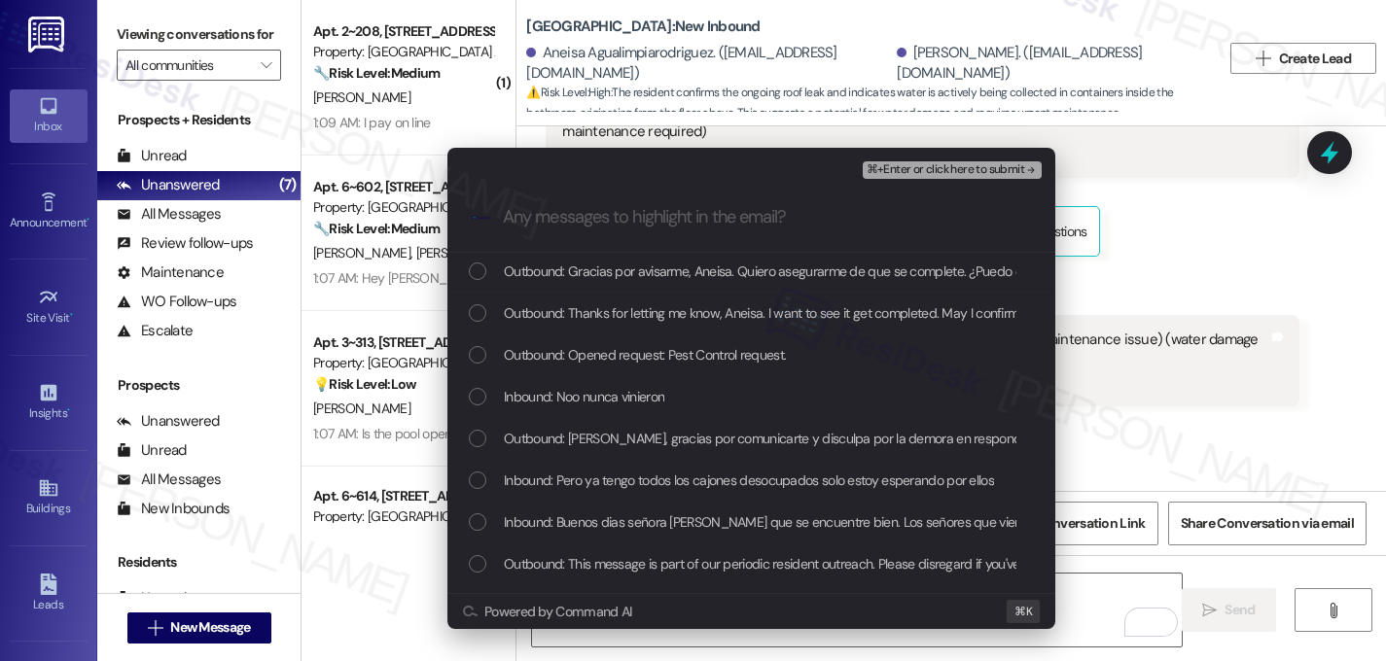
scroll to position [0, 0]
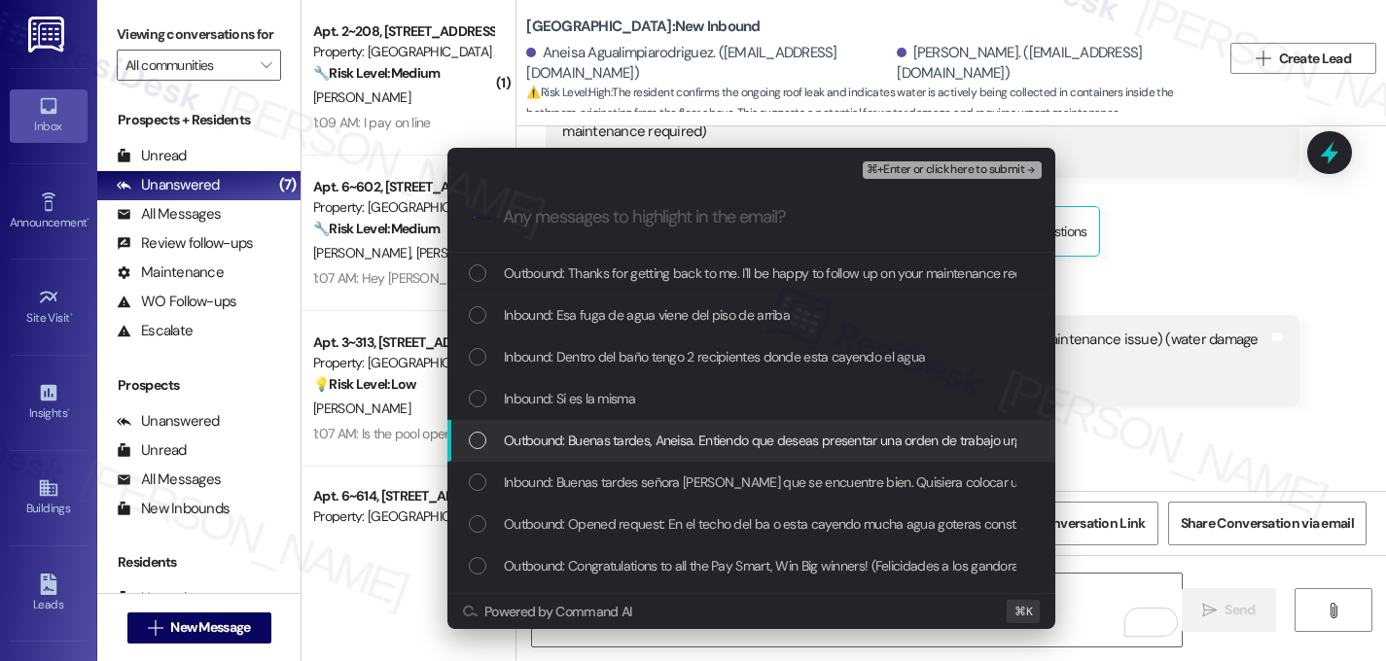
click at [1205, 333] on div "Escalate Conversation High risk Follow up on work order 16133449 - ongoing leak…" at bounding box center [693, 330] width 1386 height 661
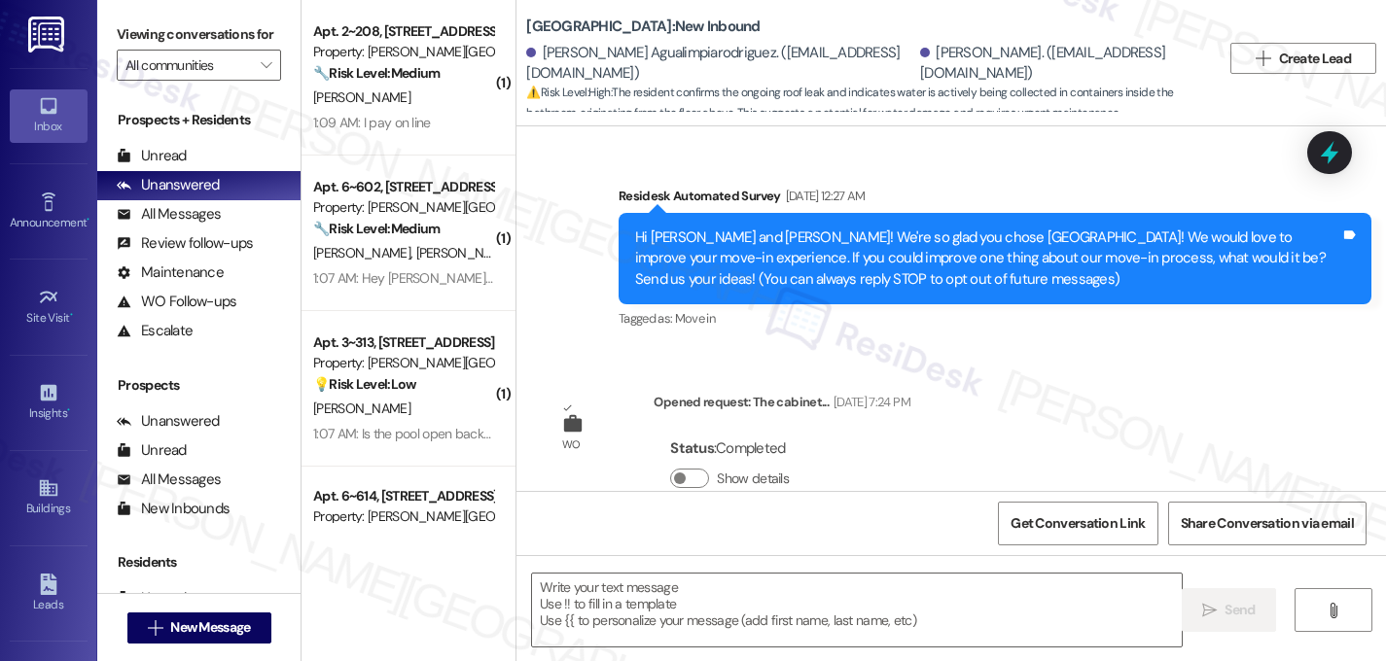
scroll to position [11533, 0]
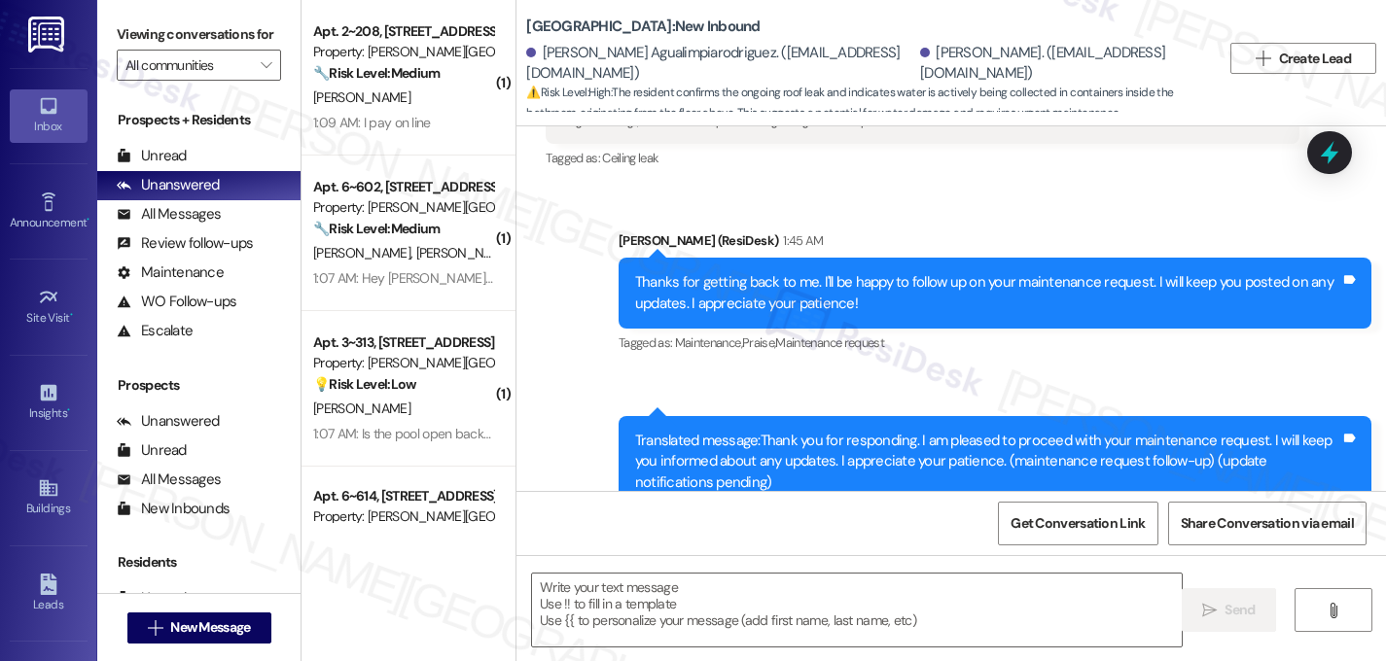
type textarea "Fetching suggested responses. Please feel free to read through the conversation…"
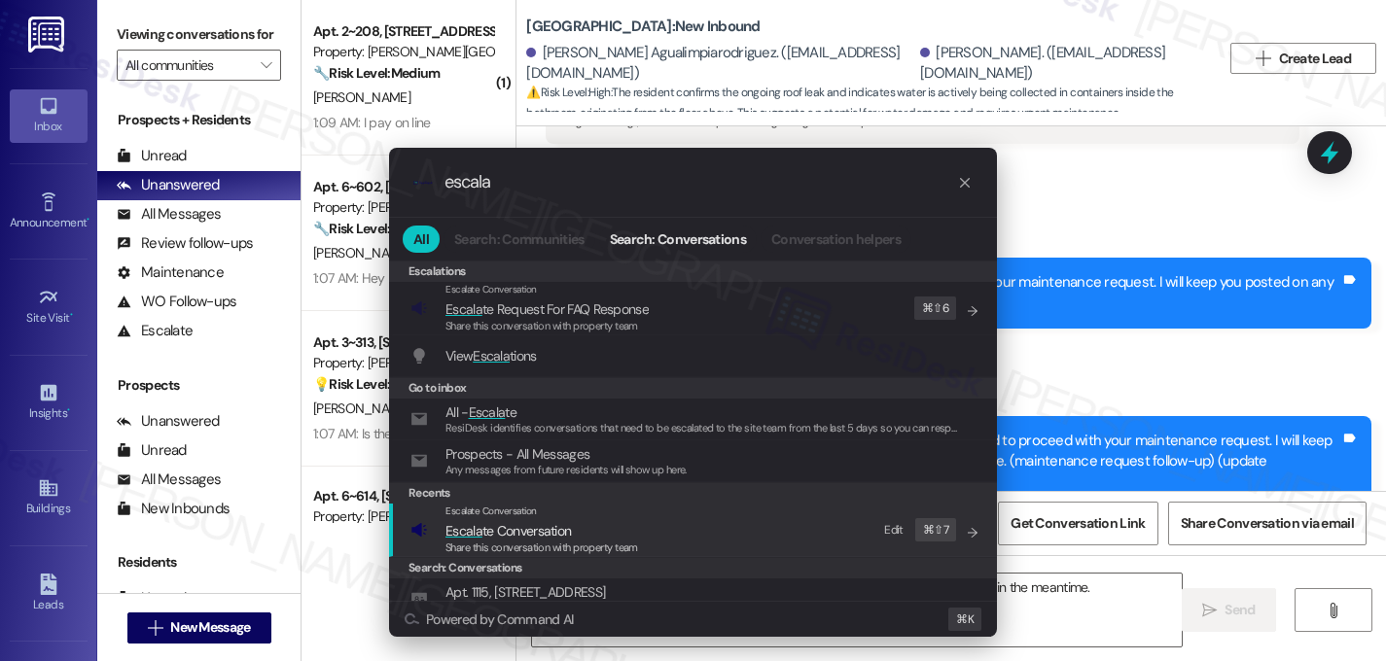
type input "escala"
click at [460, 534] on span "Escala" at bounding box center [463, 531] width 37 height 18
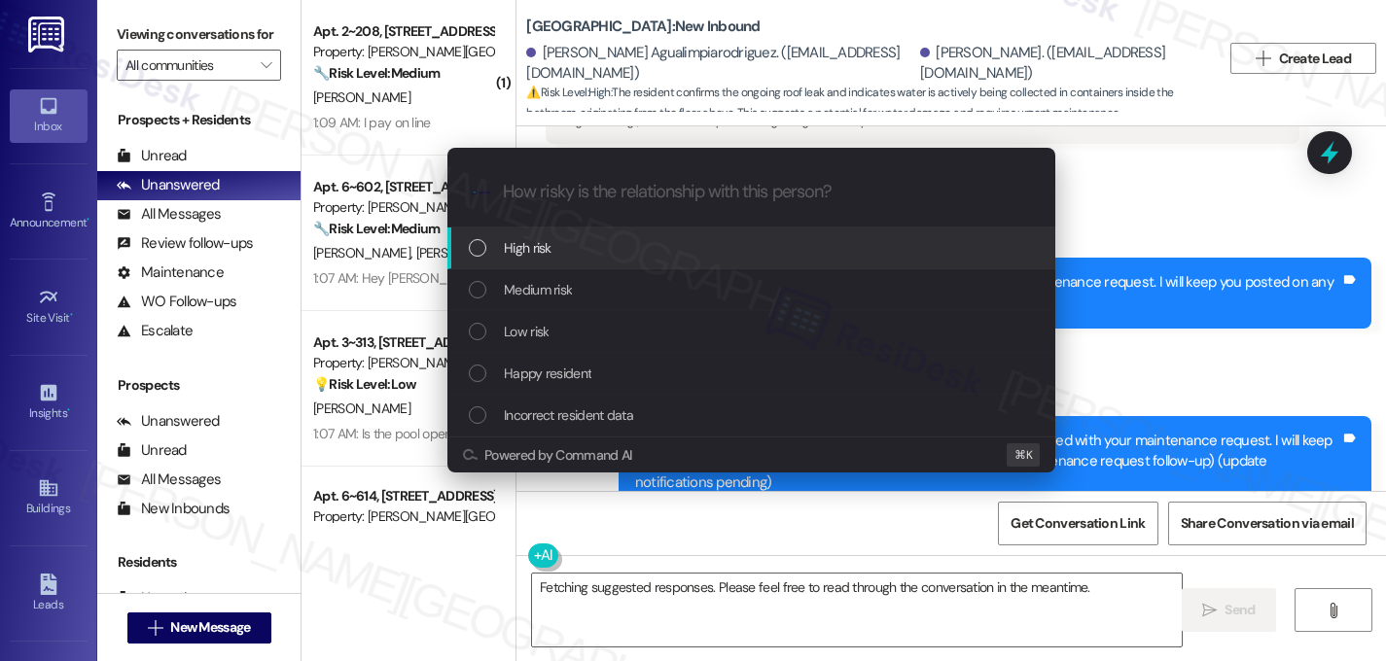
click at [499, 232] on div "High risk" at bounding box center [751, 249] width 608 height 42
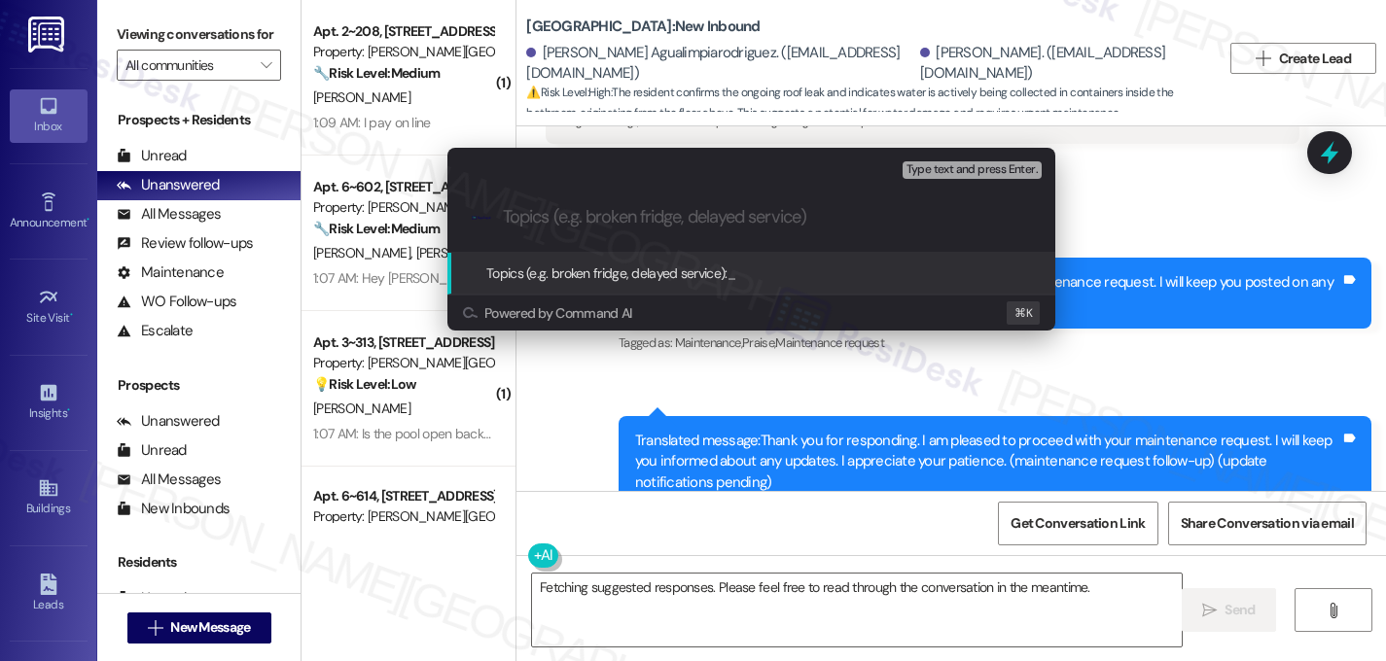
paste input "Follow up on work order 16133449 - ongoing leak from the ceiling"
type input "Follow up on work order 16133449 - ongoing leak from the ceiling"
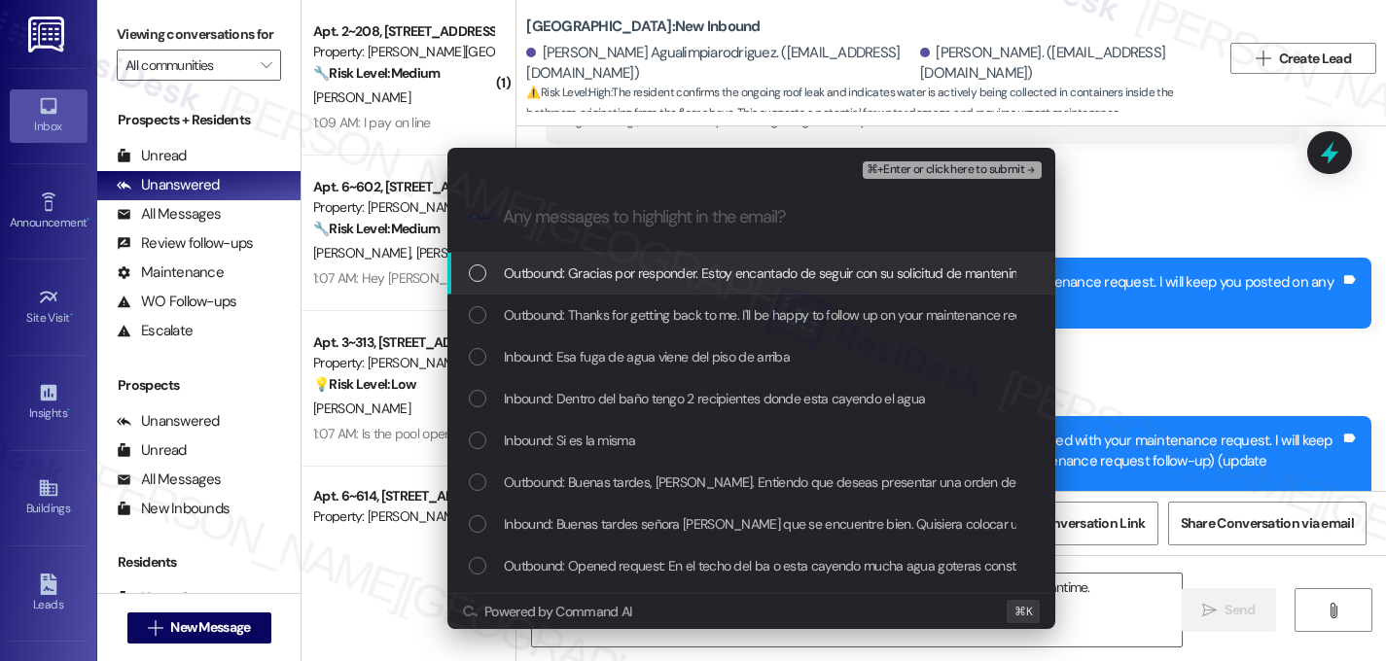
click at [484, 277] on div "List of options" at bounding box center [478, 274] width 18 height 18
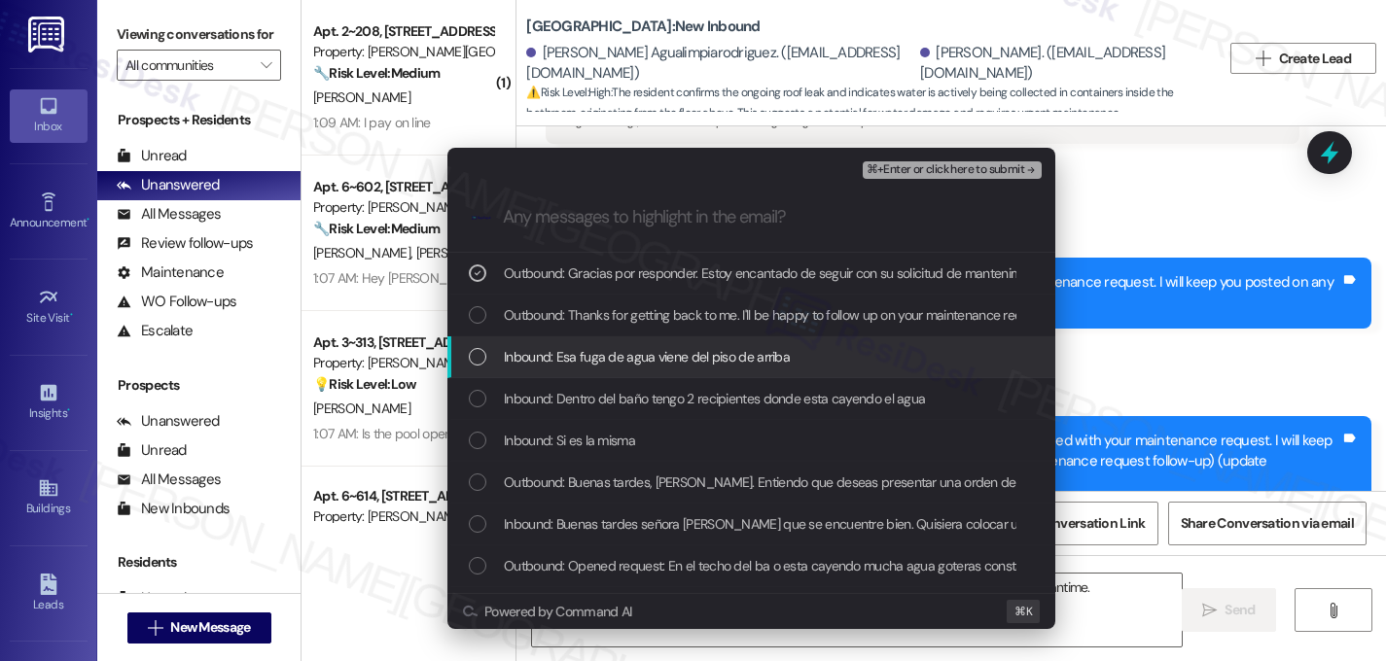
click at [489, 347] on div "Inbound: Esa fuga de agua viene del piso de arriba" at bounding box center [753, 356] width 569 height 21
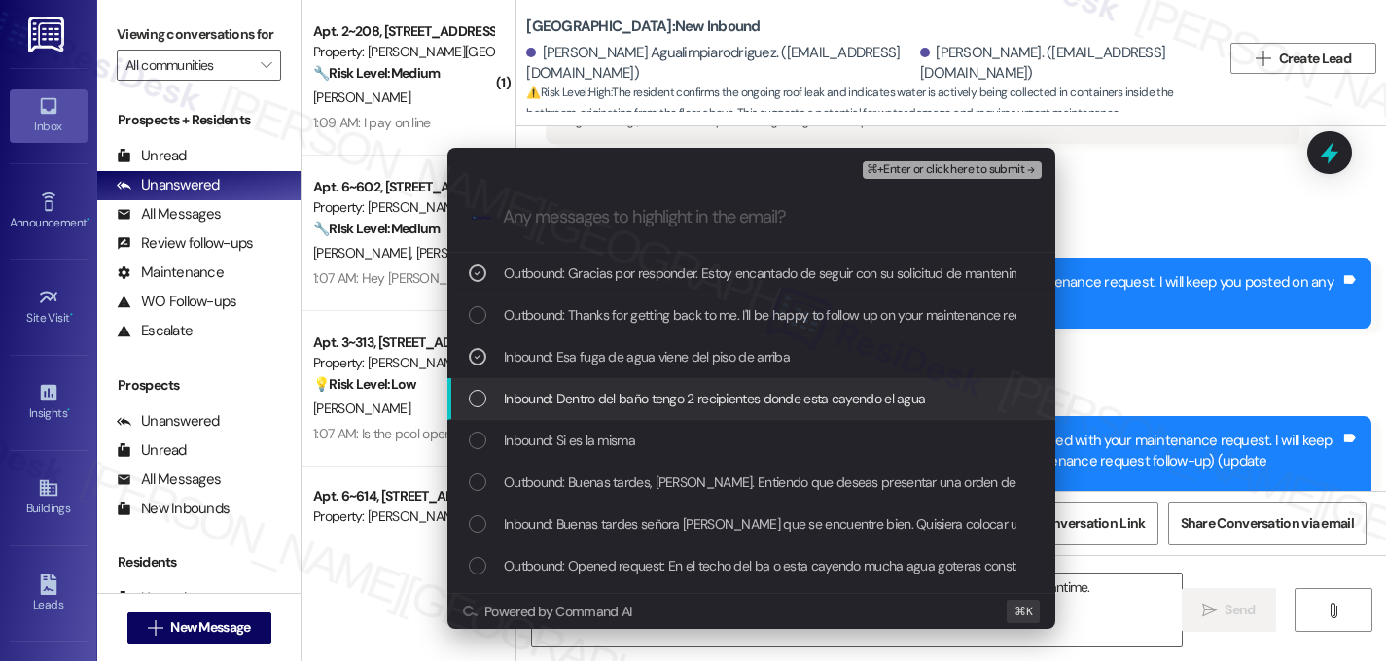
click at [489, 383] on div "Inbound: Dentro del baño tengo 2 recipientes donde esta cayendo el agua" at bounding box center [751, 399] width 608 height 42
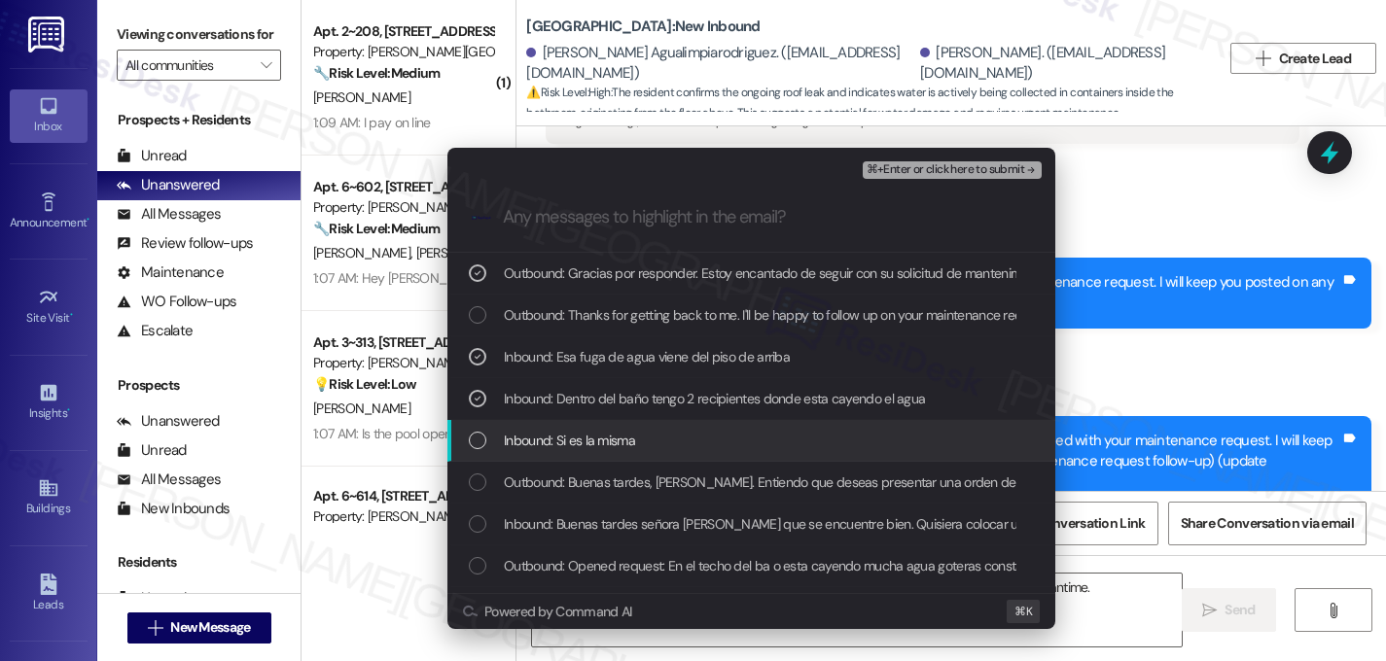
click at [488, 424] on div "Inbound: Si es la misma" at bounding box center [751, 441] width 608 height 42
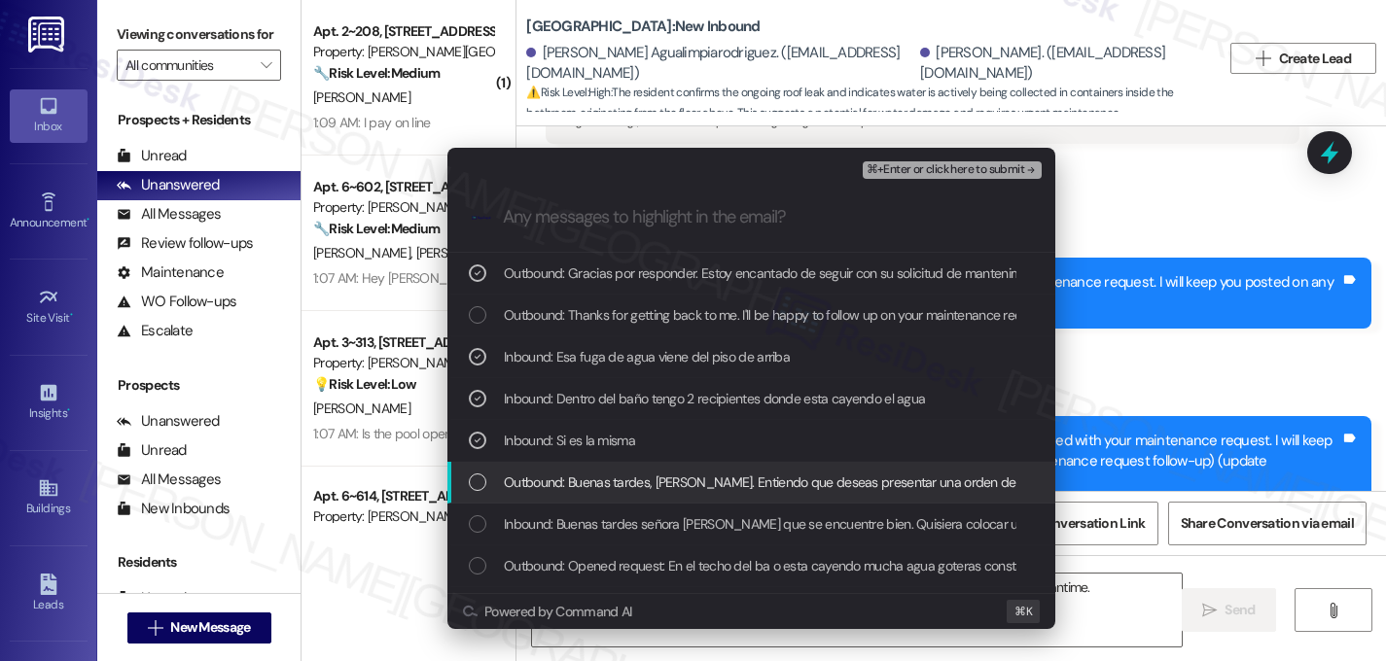
click at [483, 476] on div "List of options" at bounding box center [478, 483] width 18 height 18
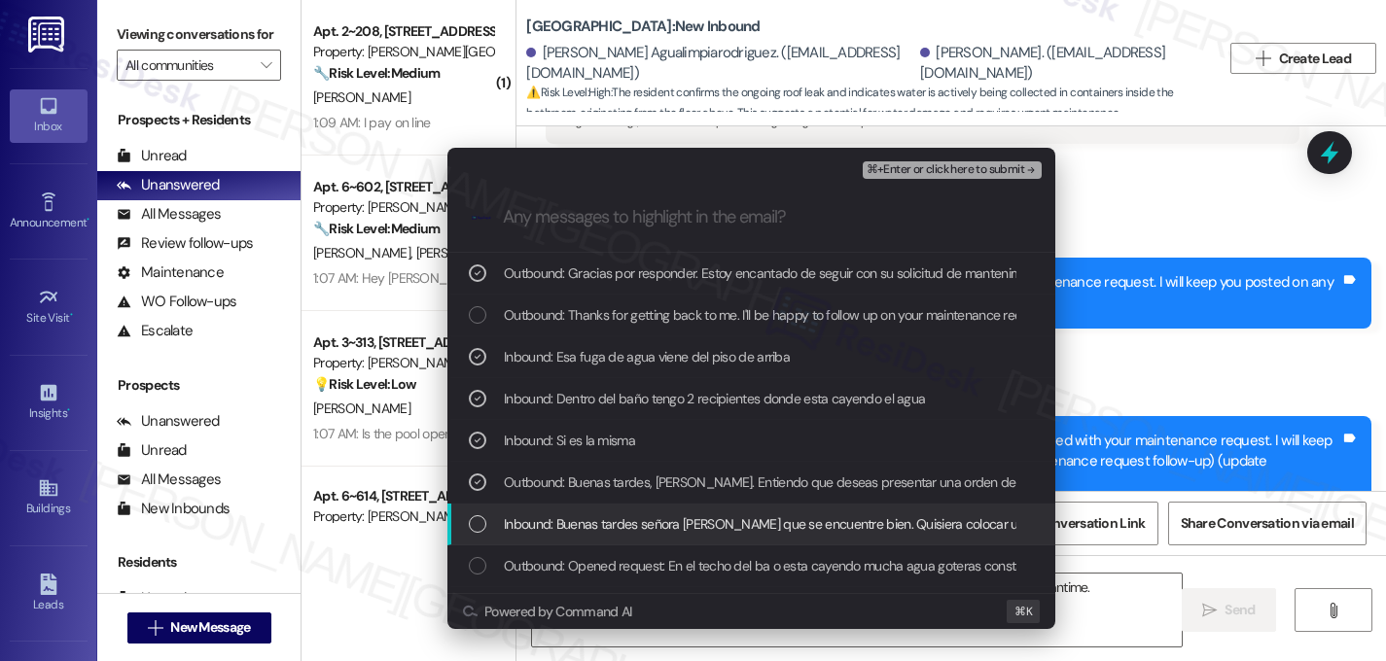
click at [478, 527] on div "List of options" at bounding box center [478, 524] width 18 height 18
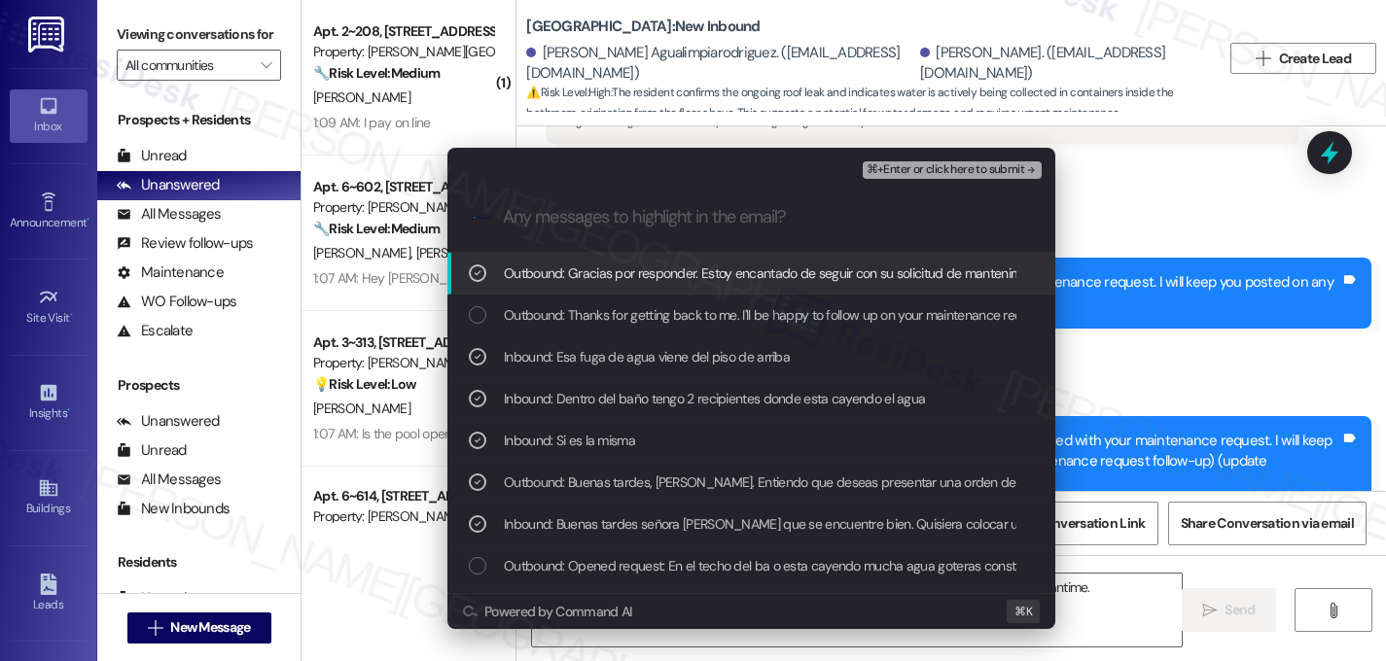
click at [977, 171] on span "⌘+Enter or click here to submit" at bounding box center [945, 170] width 158 height 14
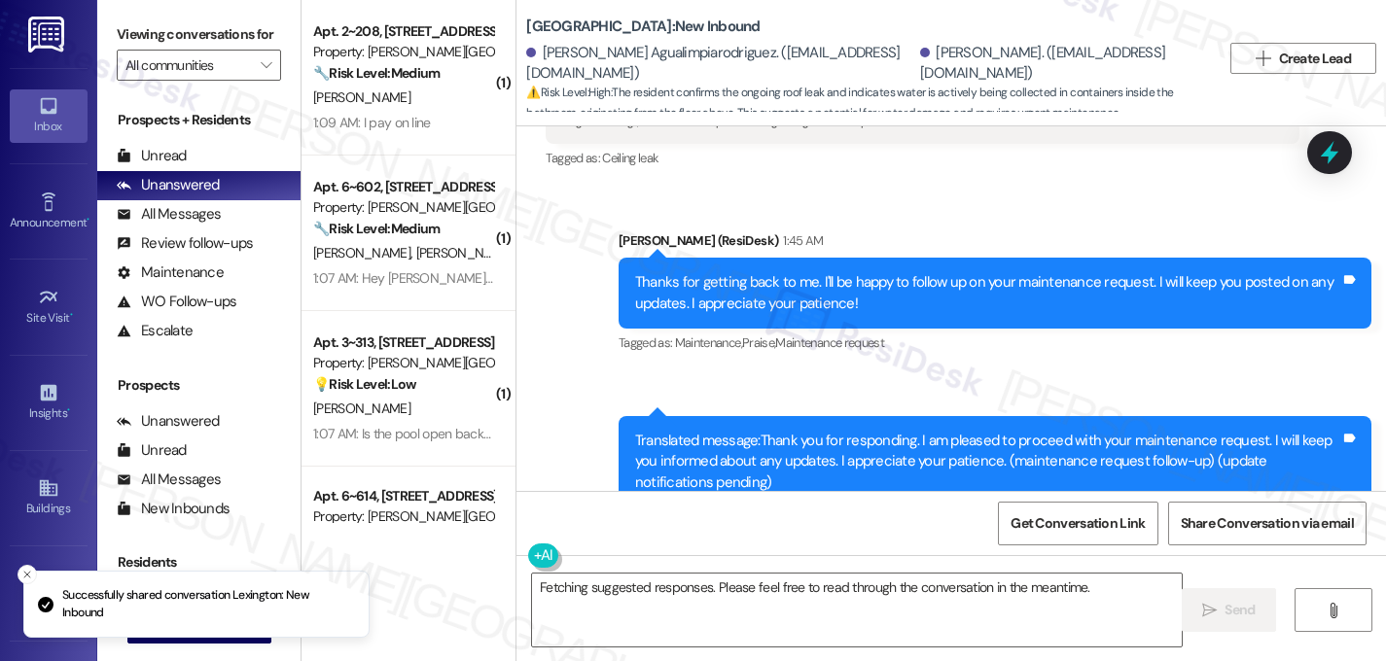
scroll to position [11529, 0]
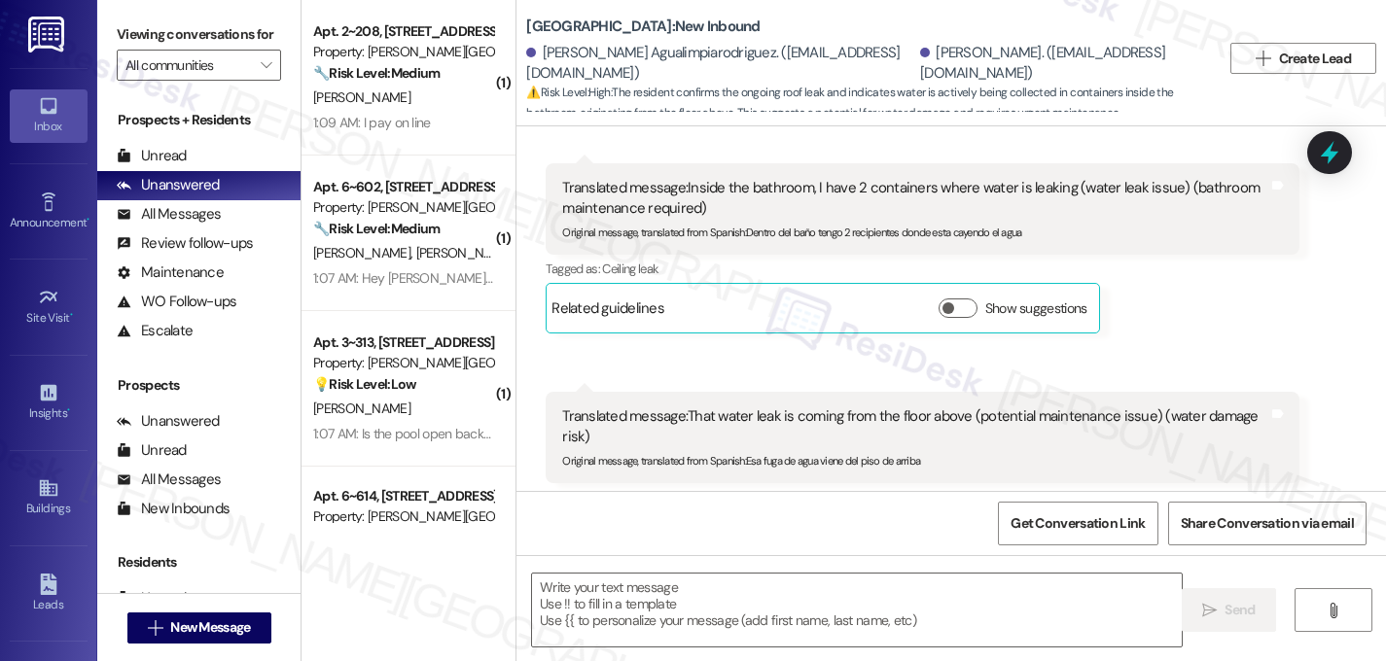
type textarea "Fetching suggested responses. Please feel free to read through the conversation…"
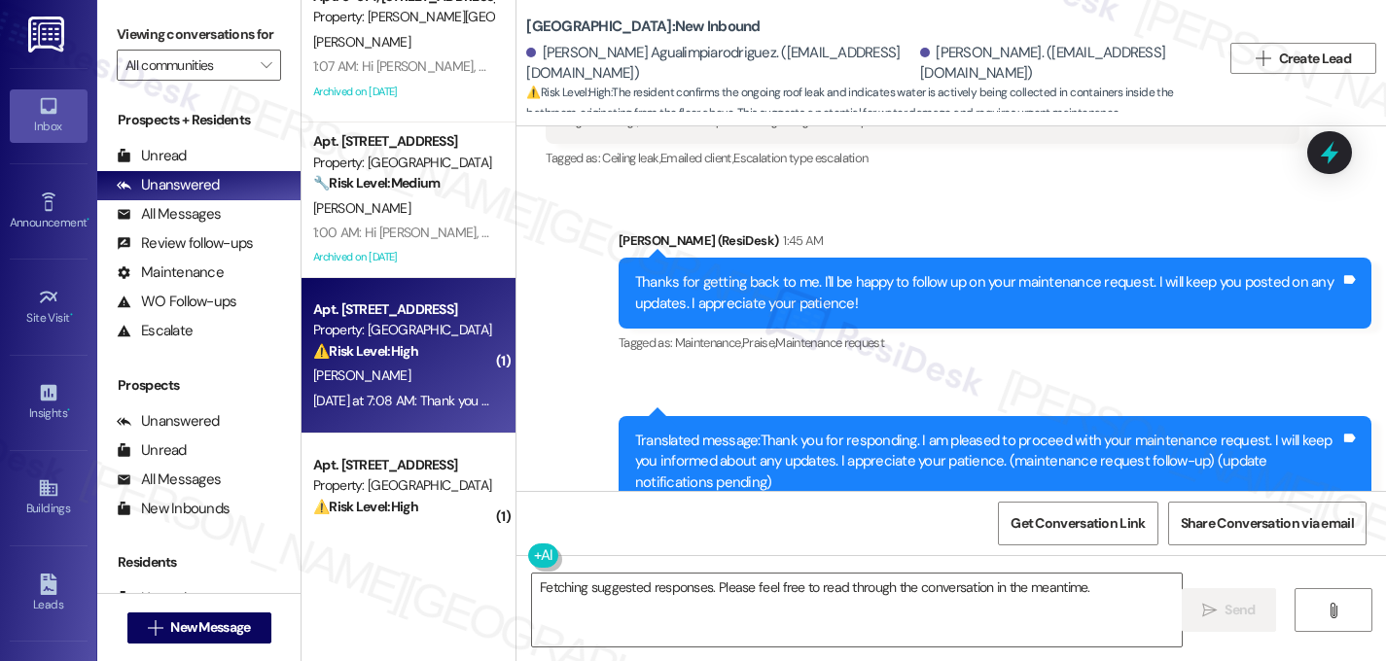
scroll to position [566, 0]
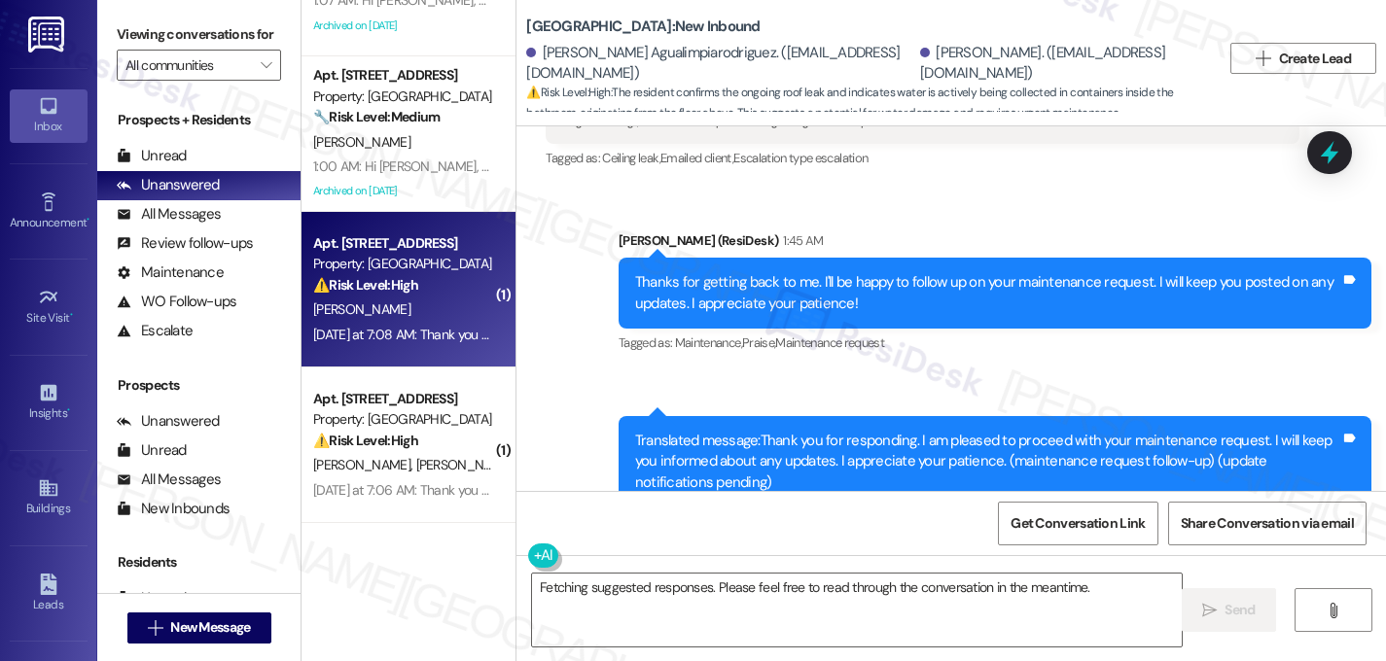
click at [407, 307] on div "[PERSON_NAME]" at bounding box center [403, 310] width 184 height 24
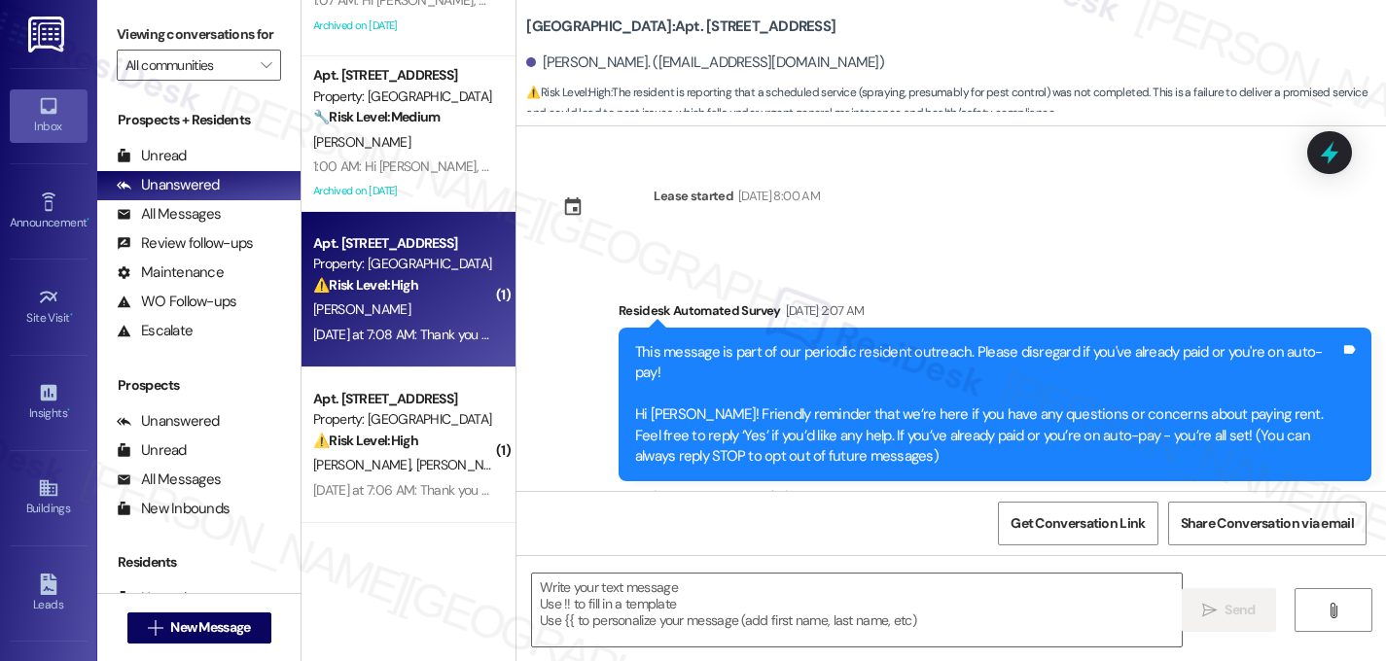
scroll to position [4921, 0]
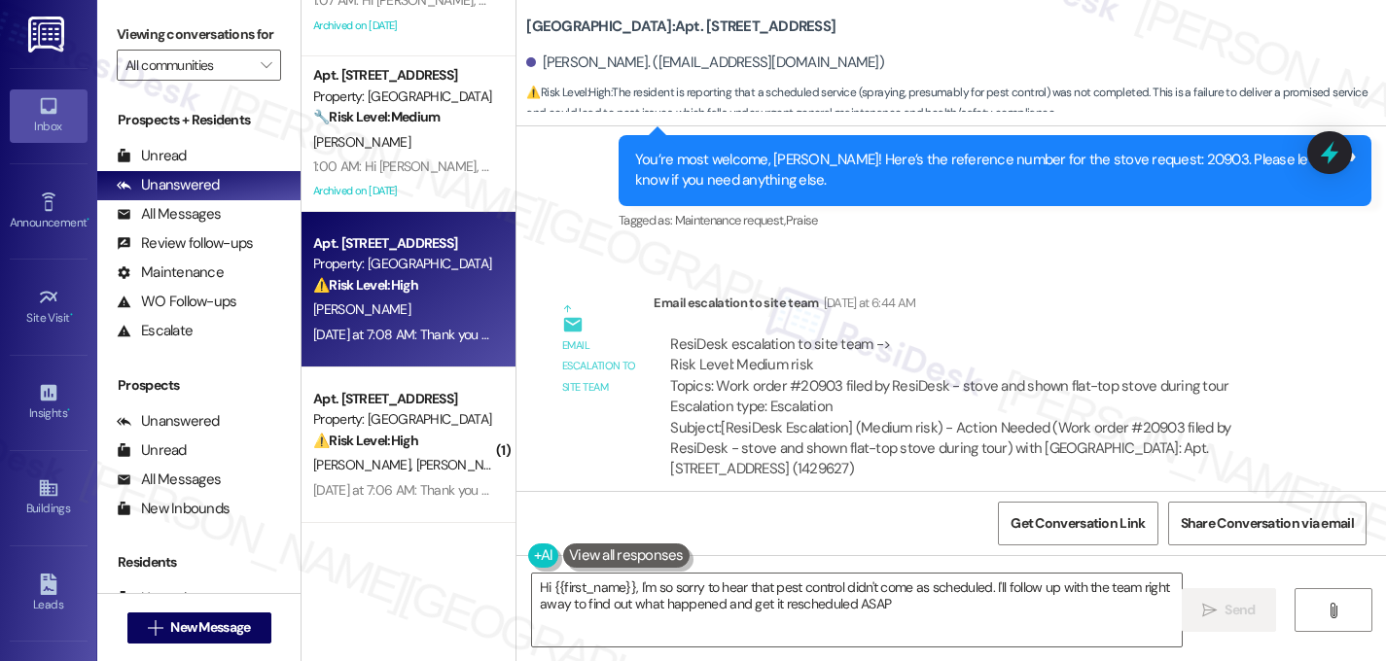
type textarea "Hi {{first_name}}, I'm so sorry to hear that pest control didn't come as schedu…"
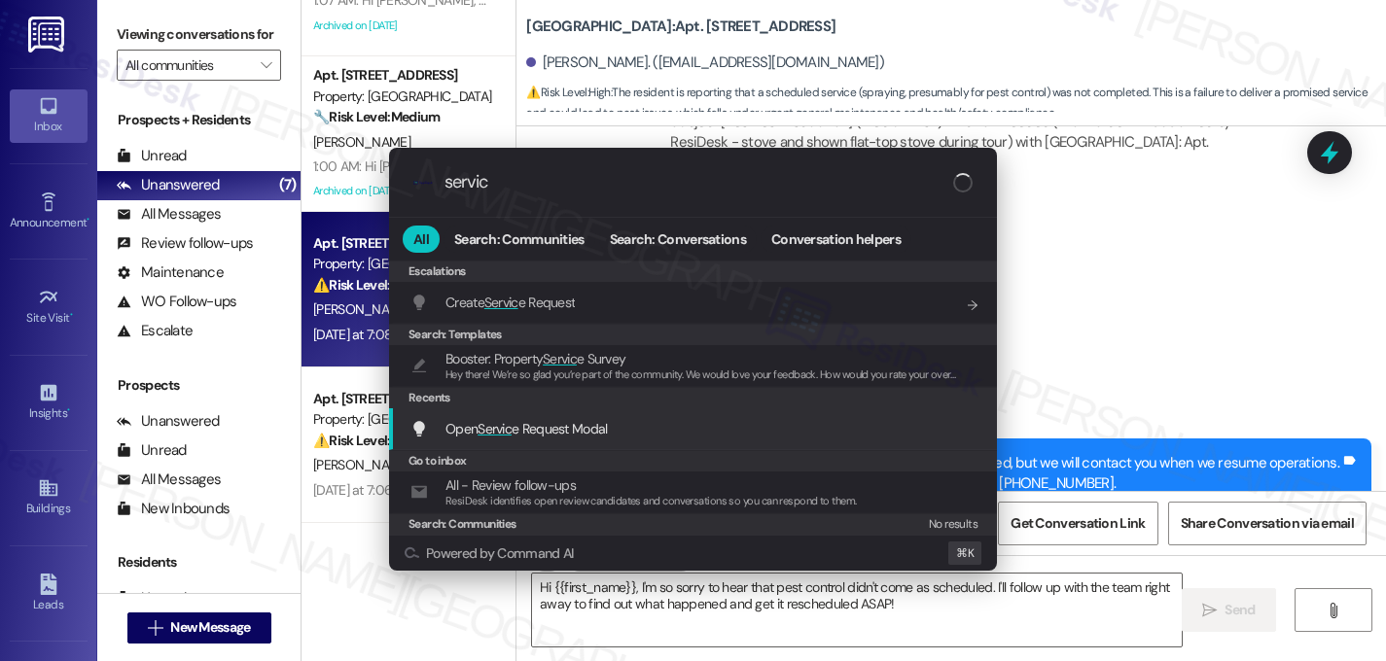
click at [493, 432] on span "Servic" at bounding box center [494, 429] width 34 height 18
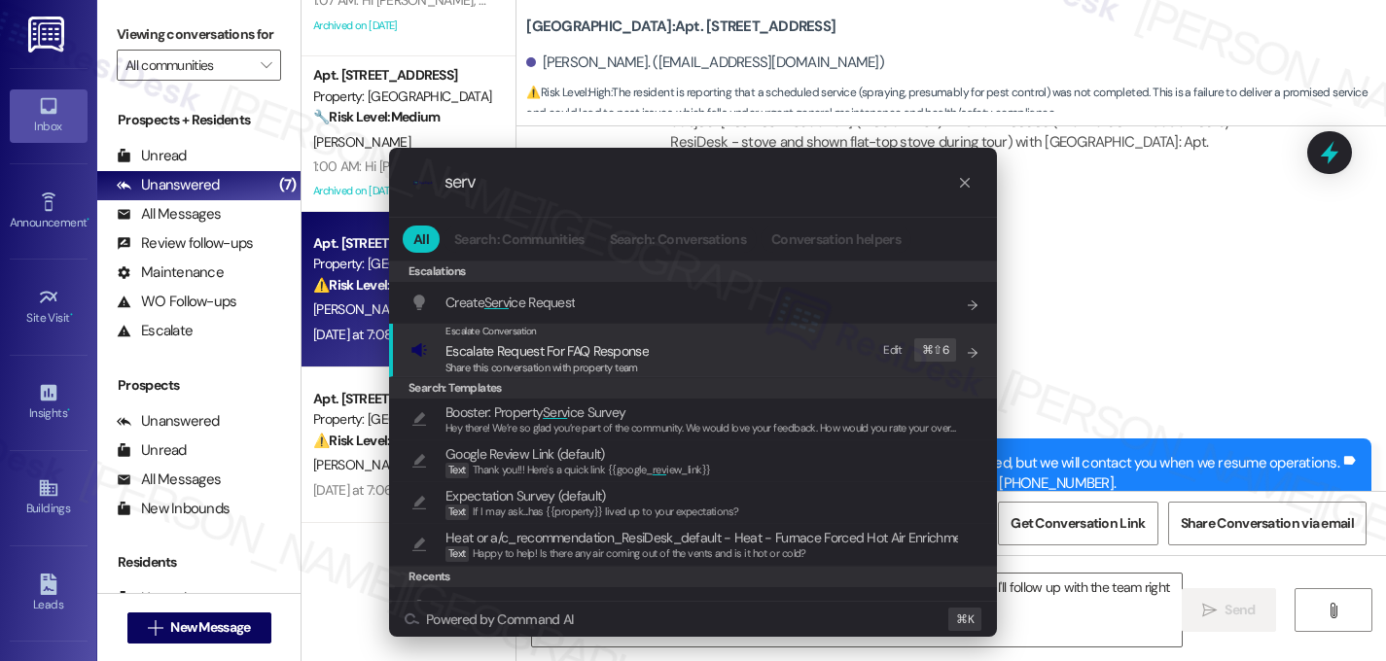
type input "serv"
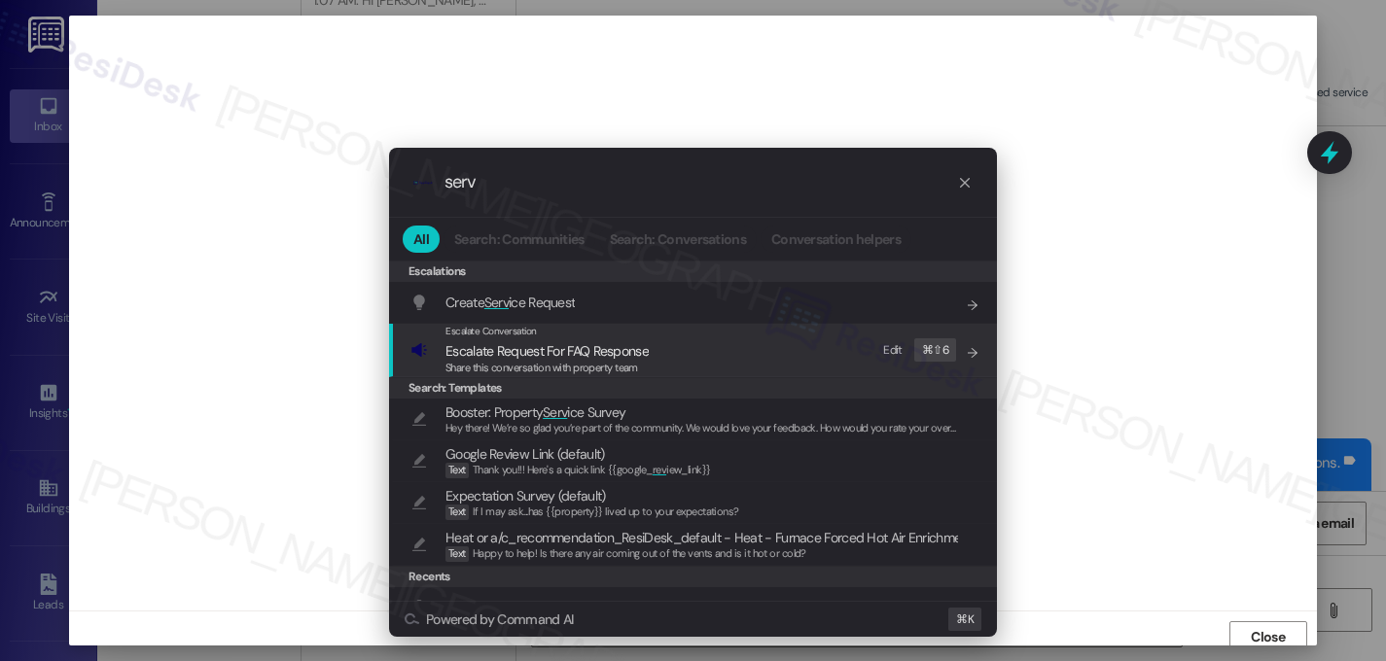
scroll to position [7, 0]
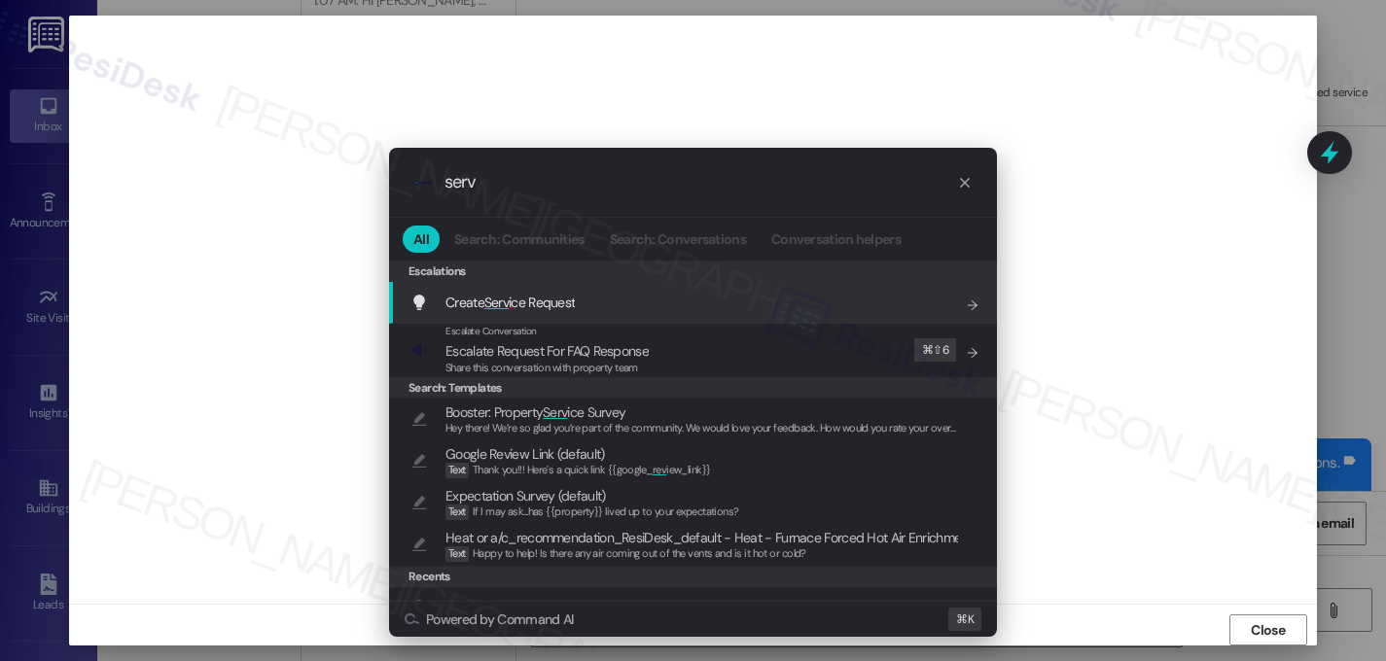
click at [964, 182] on icon "progress bar" at bounding box center [965, 183] width 10 height 10
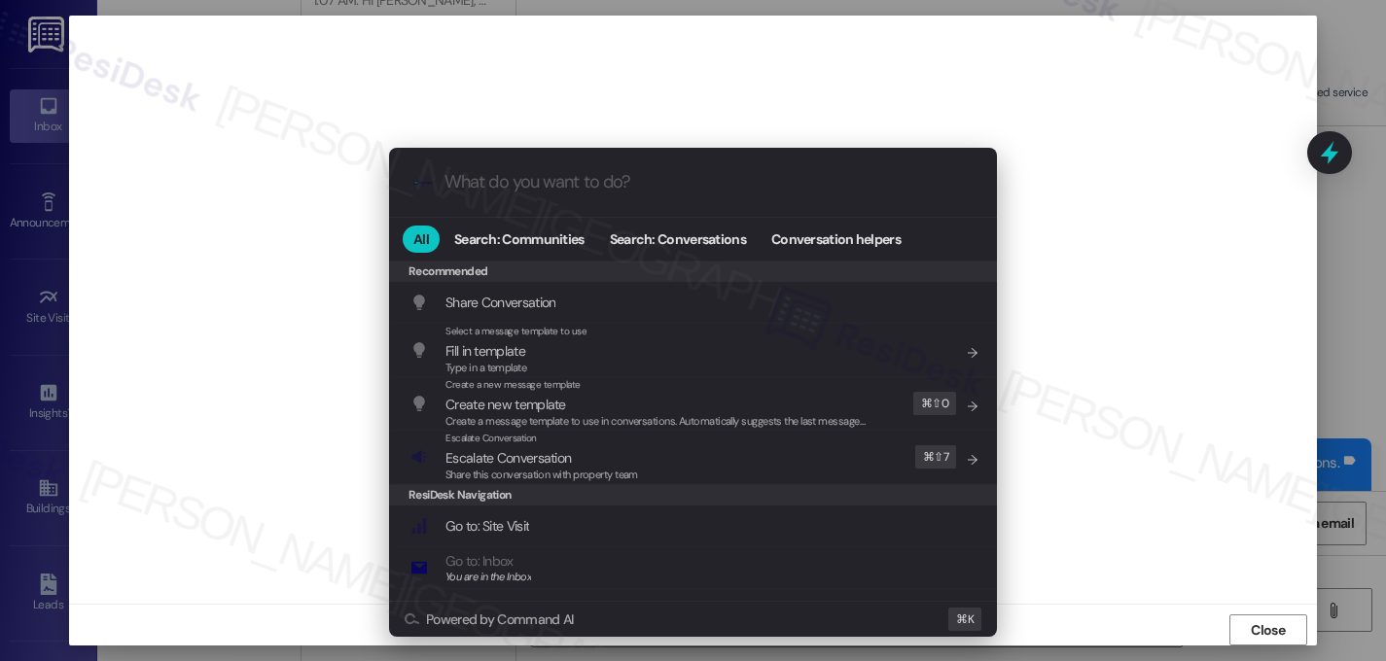
click at [1047, 322] on div ".cls-1{fill:#0a055f;}.cls-2{fill:#0cc4c4;} resideskLogoBlueOrange All Search: C…" at bounding box center [693, 330] width 1386 height 661
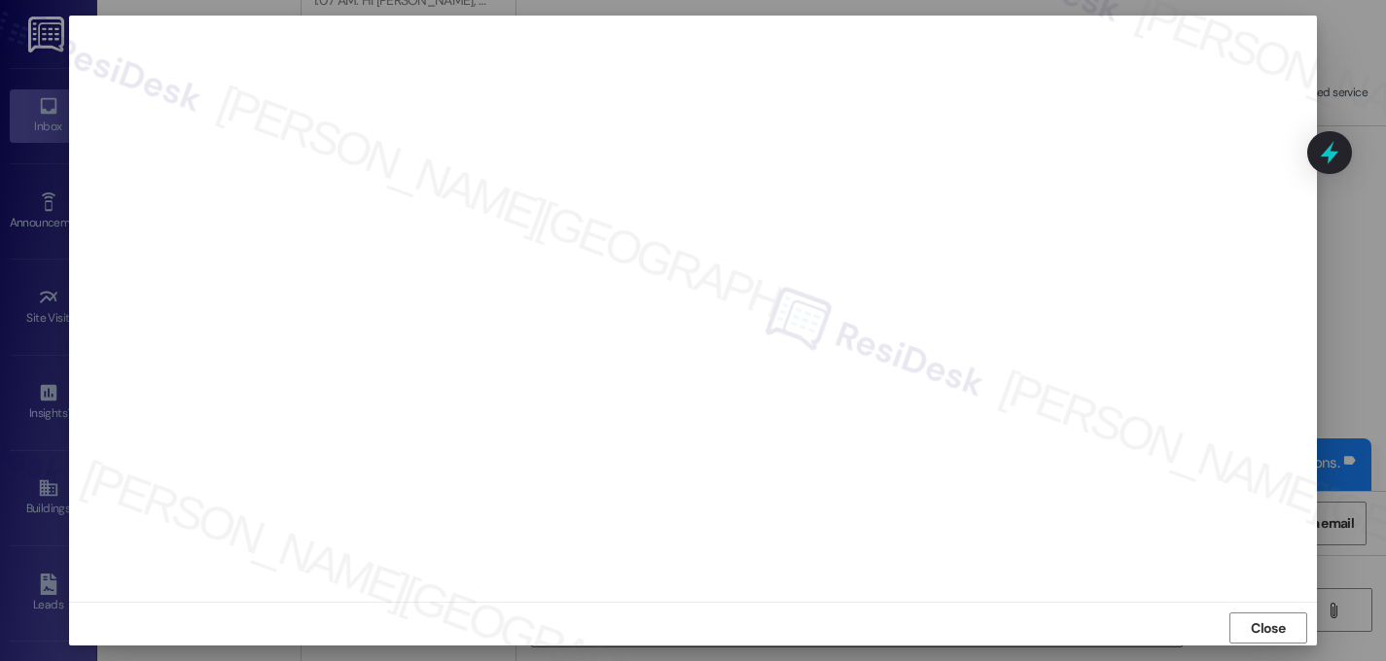
scroll to position [0, 0]
click at [1271, 627] on span "Close" at bounding box center [1268, 637] width 34 height 20
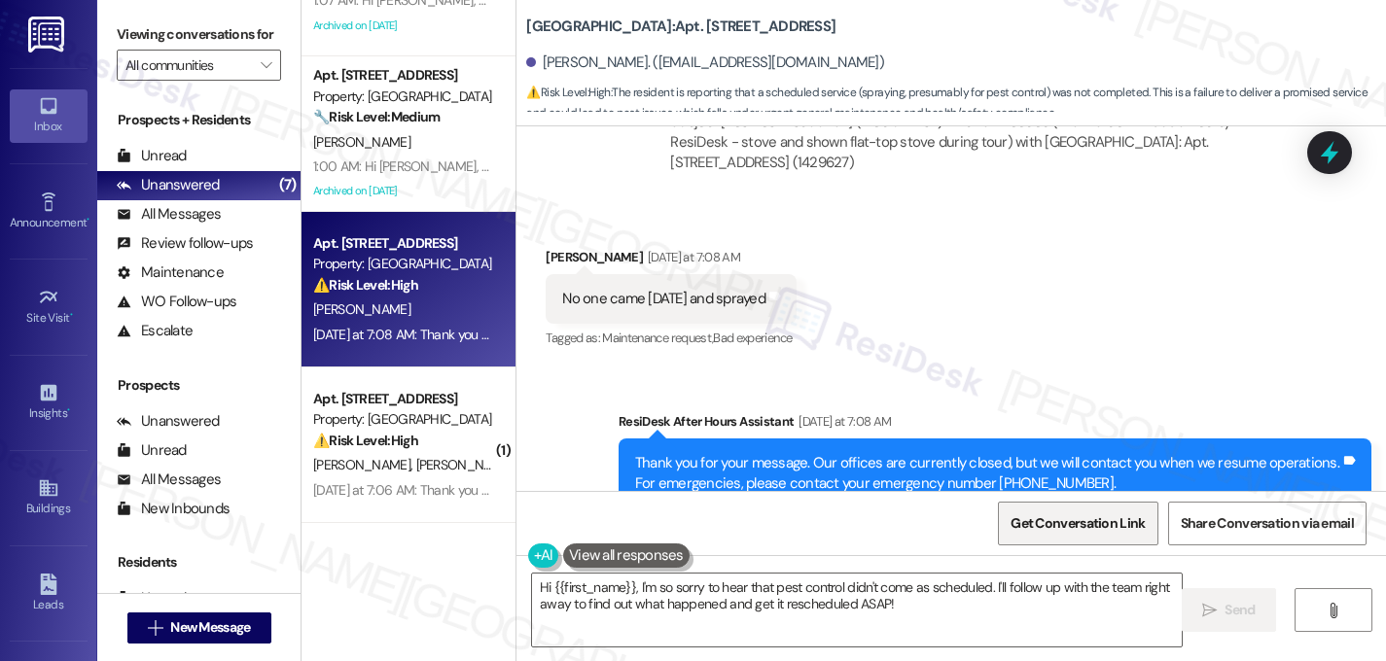
click at [1060, 522] on span "Get Conversation Link" at bounding box center [1077, 523] width 134 height 20
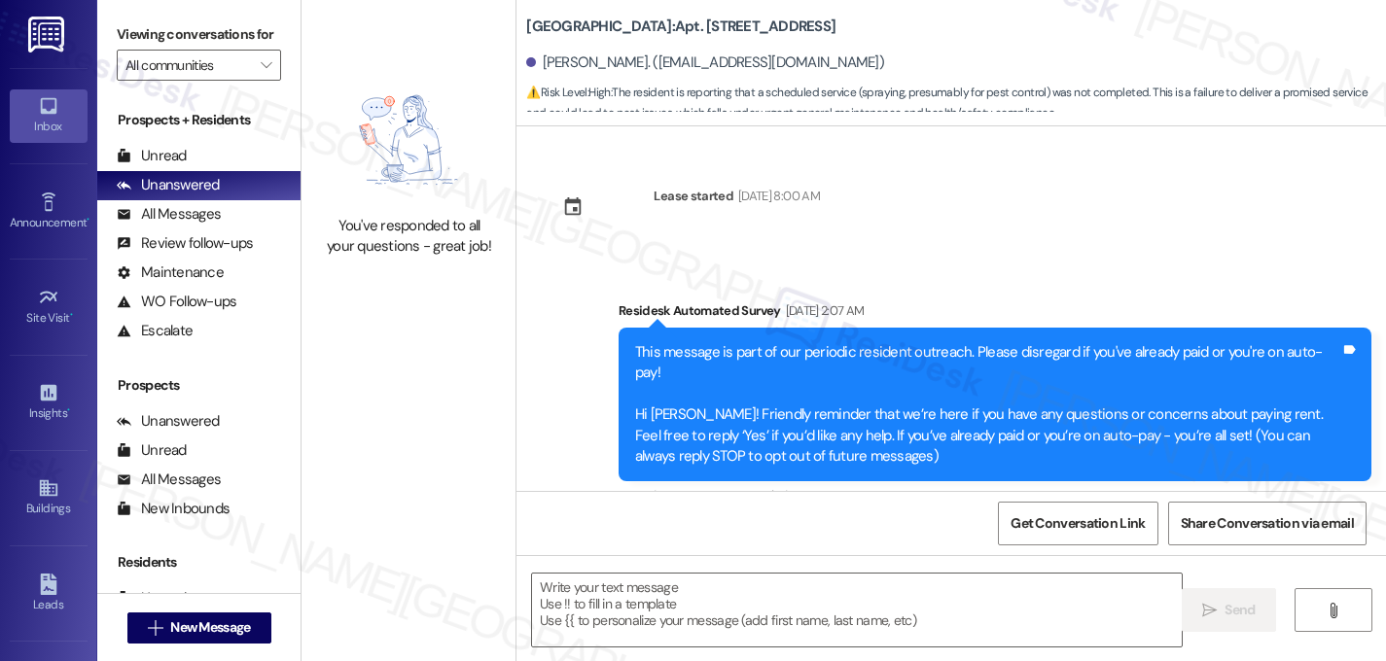
scroll to position [4921, 0]
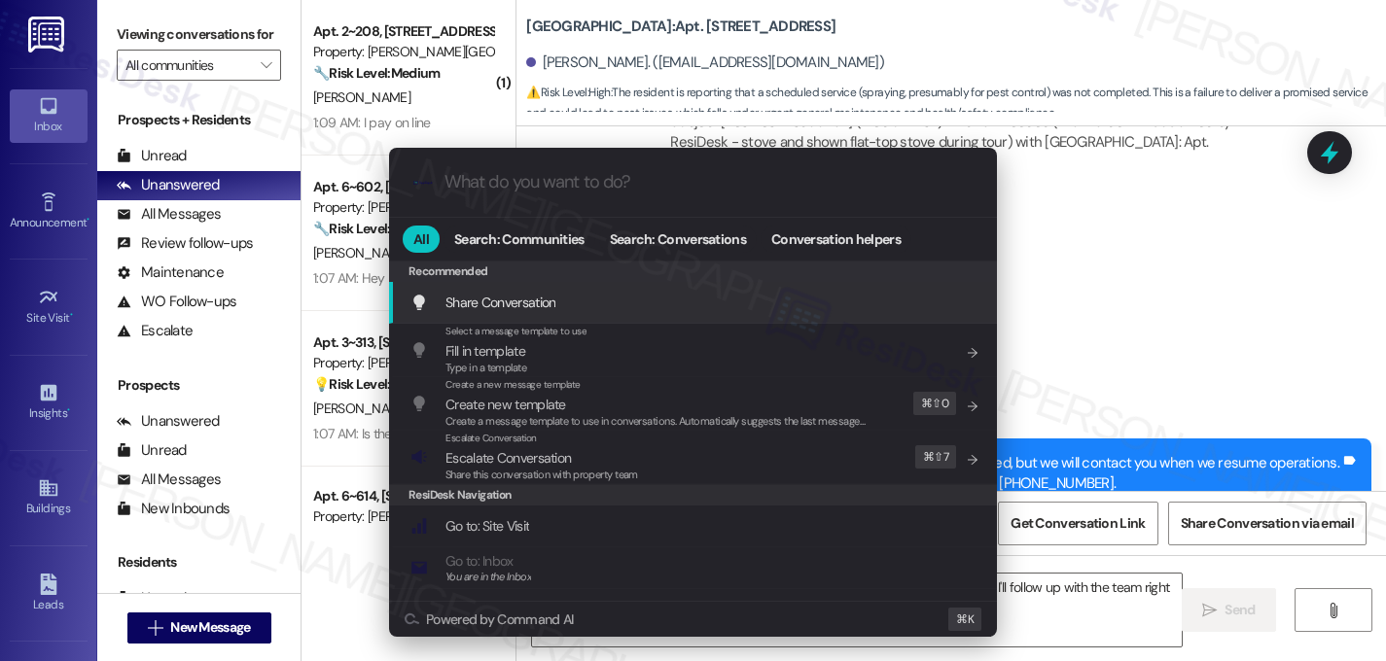
type textarea "Hi {{first_name}}, I'm so sorry to hear that pest control didn't come as schedu…"
type input "s"
type textarea "Hi {{first_name}}, I'm so sorry to hear that pest control didn't come as schedu…"
type input "se"
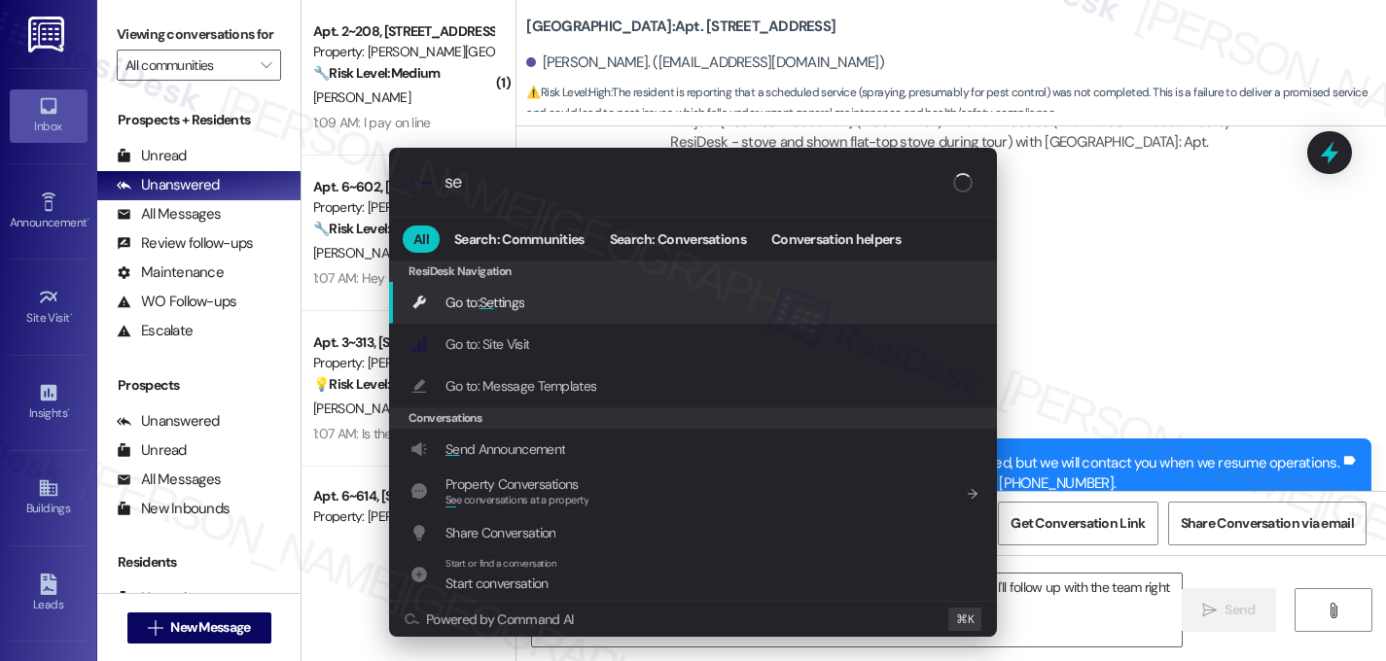
type textarea "Hi {{first_name}}, I'm so sorry to hear that pest control didn't come as schedu…"
type input "ser"
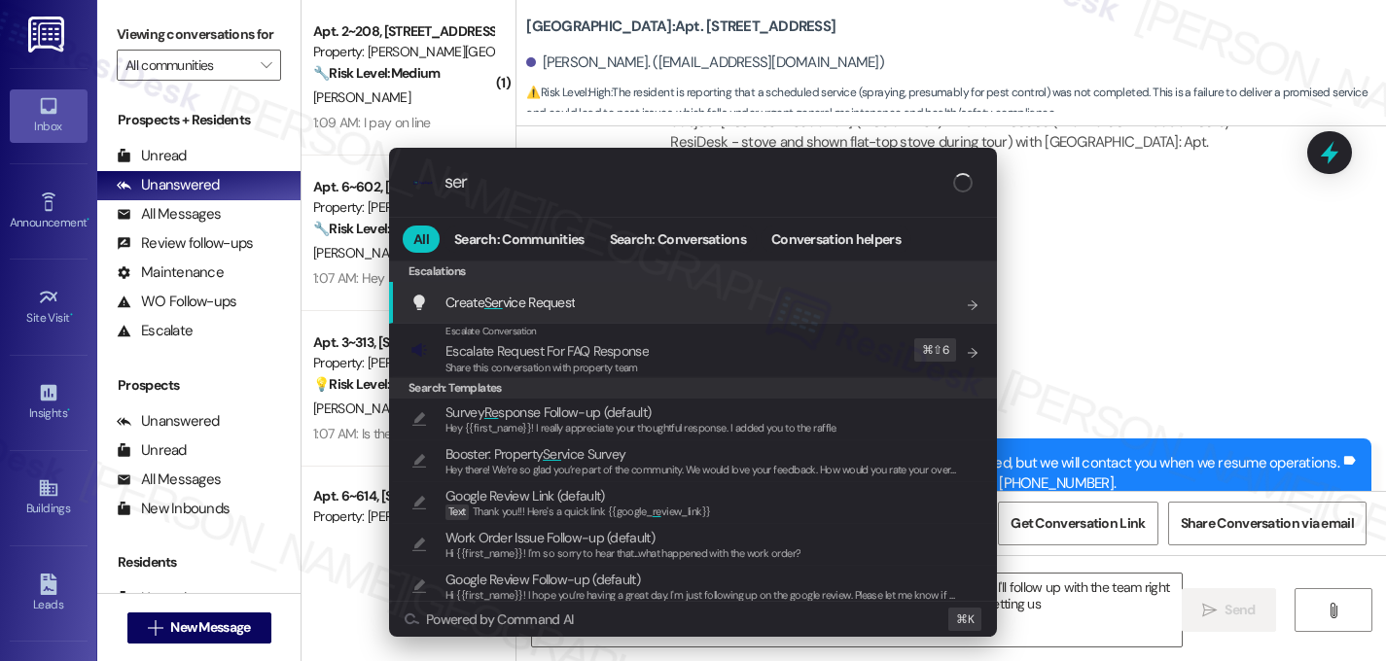
type textarea "Hi {{first_name}}, I'm so sorry to hear that pest control didn't come as schedu…"
type input "serv"
type textarea "Hi {{first_name}}, I'm so sorry to hear that pest control didn't come as schedu…"
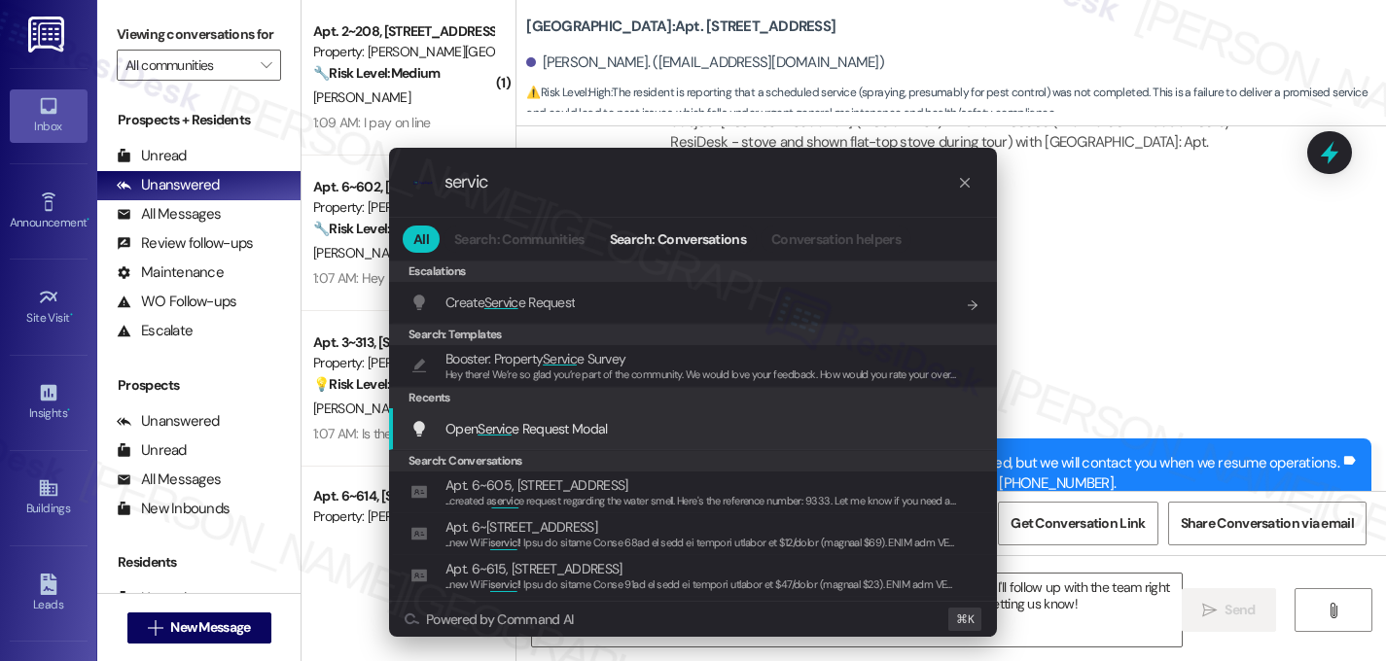
type input "servic"
click at [516, 426] on span "Open Servic e Request Modal" at bounding box center [526, 429] width 162 height 18
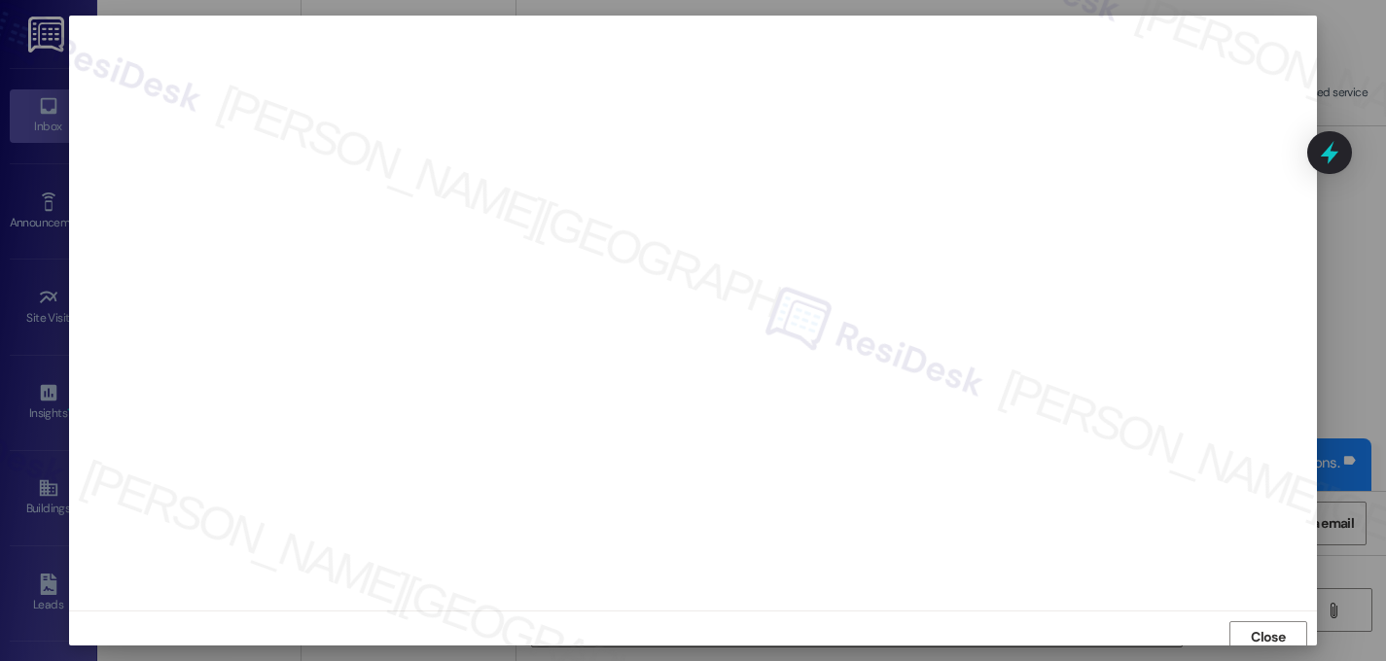
scroll to position [7, 0]
click at [1281, 632] on span "Close" at bounding box center [1268, 630] width 42 height 20
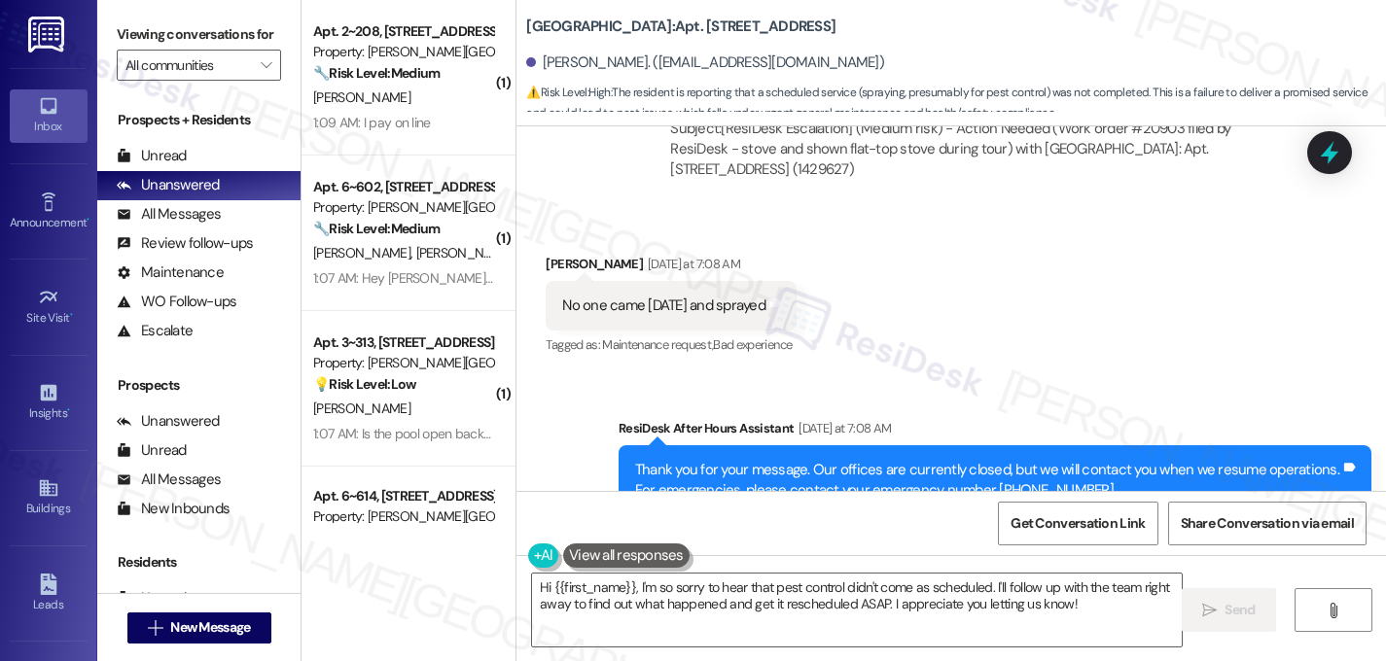
scroll to position [4921, 0]
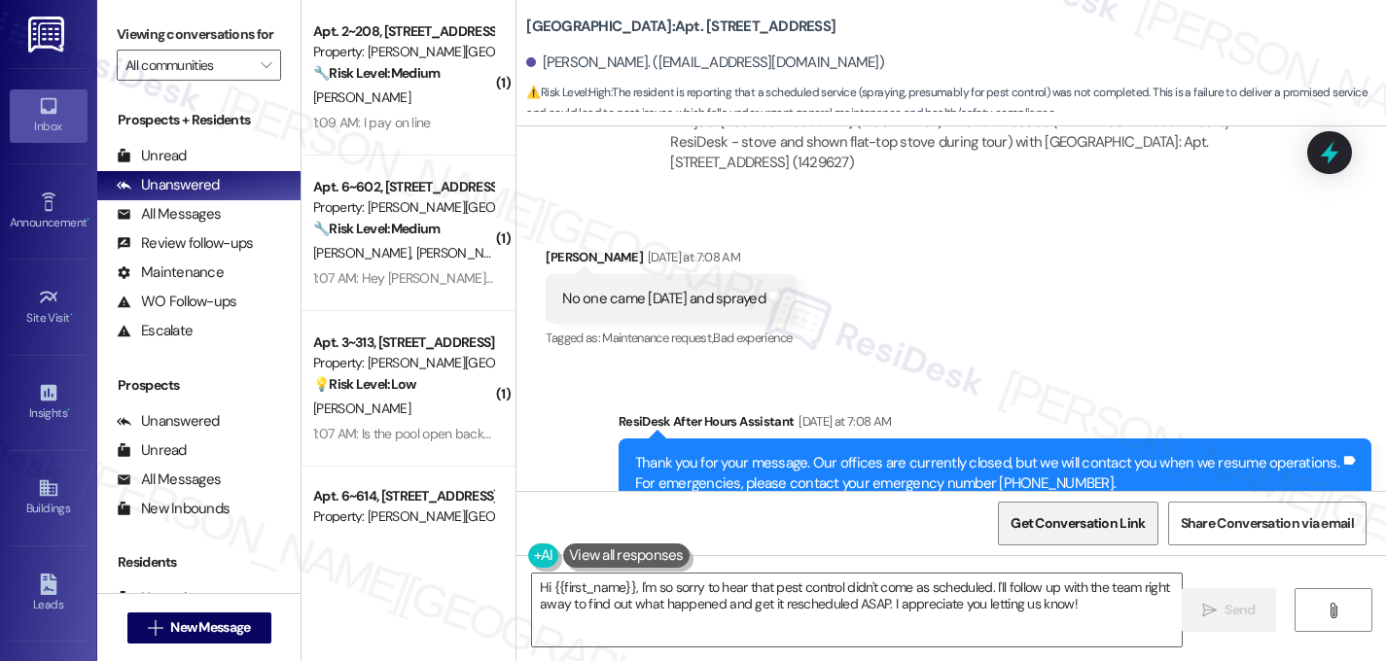
click at [1060, 523] on span "Get Conversation Link" at bounding box center [1077, 523] width 134 height 20
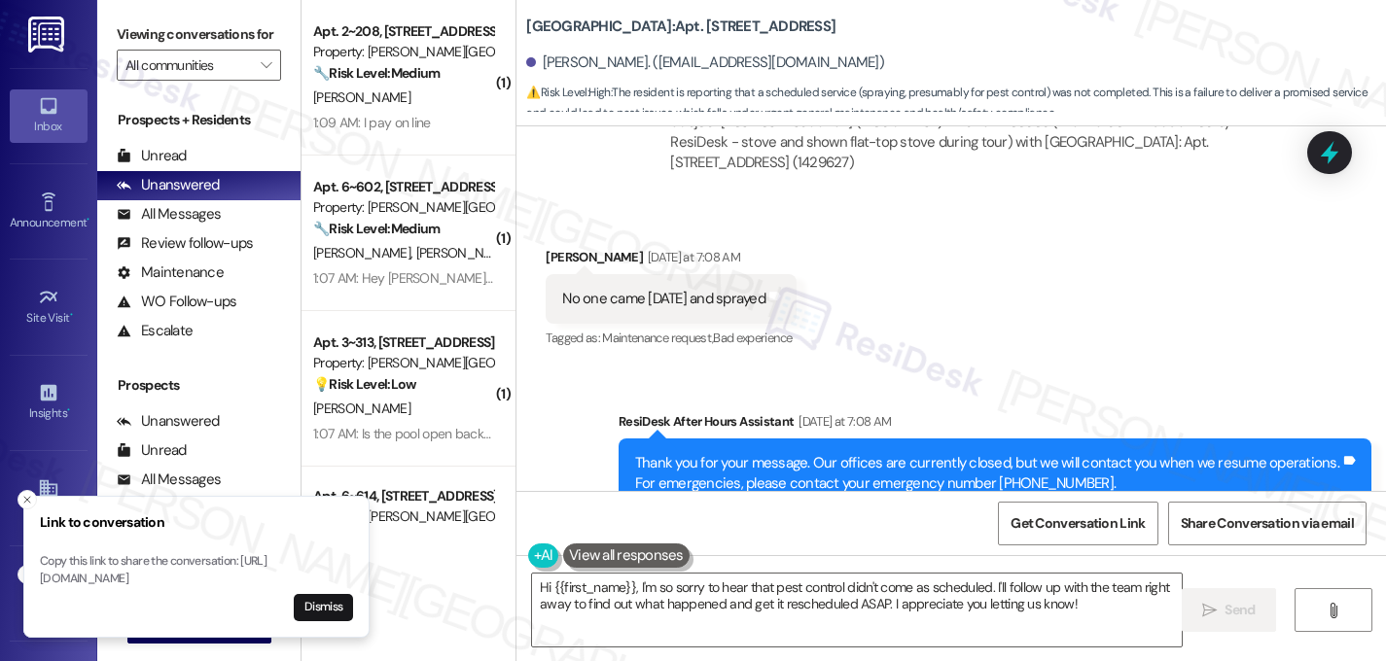
click at [956, 273] on div "Received via SMS Amber Cook Yesterday at 7:08 AM No one came today and sprayed …" at bounding box center [950, 285] width 869 height 164
click at [817, 615] on textarea "Hi {{first_name}}, I'm so sorry to hear that pest control didn't come as schedu…" at bounding box center [857, 610] width 650 height 73
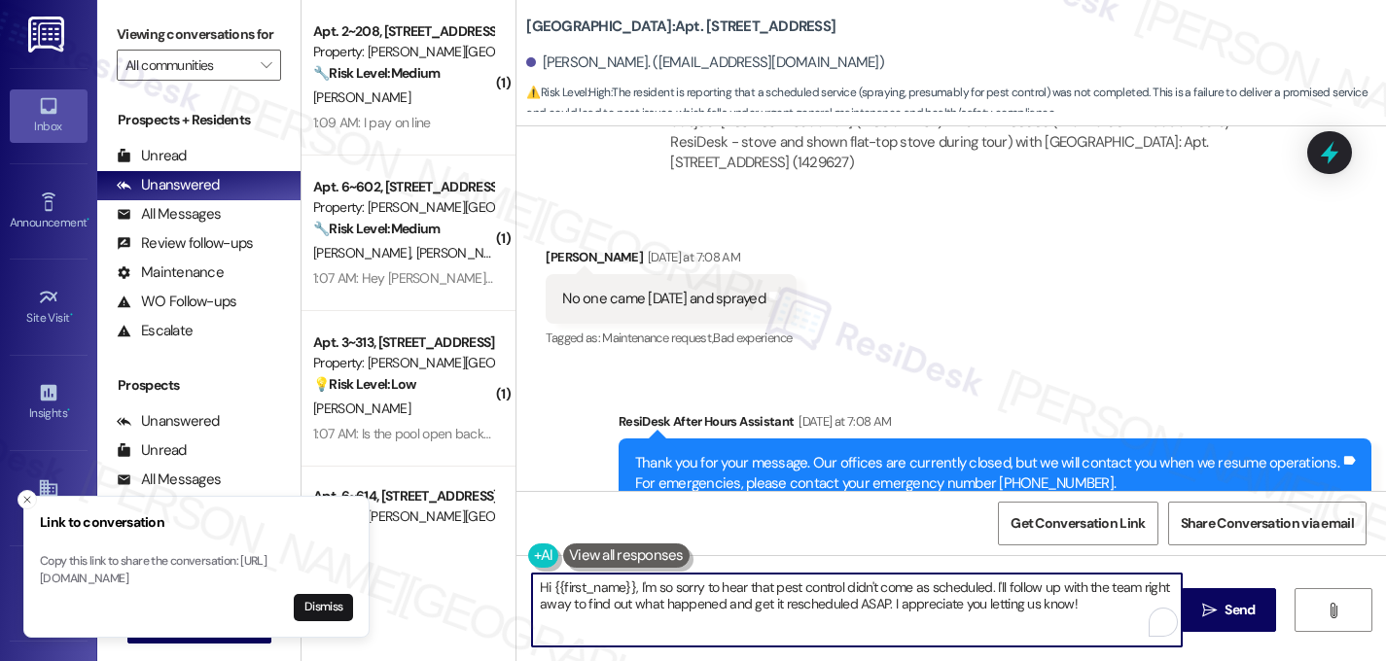
click at [800, 594] on textarea "Hi {{first_name}}, I'm so sorry to hear that pest control didn't come as schedu…" at bounding box center [857, 610] width 650 height 73
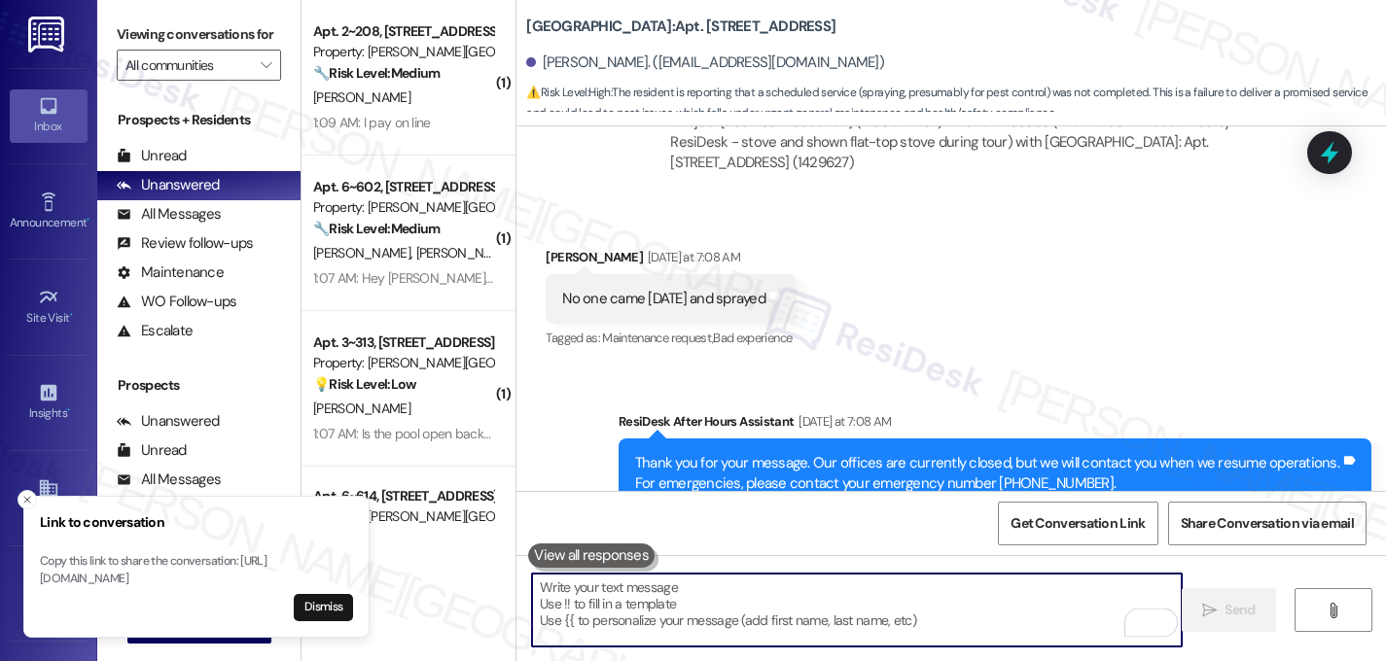
paste textarea "I completely understand your concern regarding the balance. I don’t have the sp…"
type textarea "I completely understand your concern regarding the balance. I don’t have the sp…"
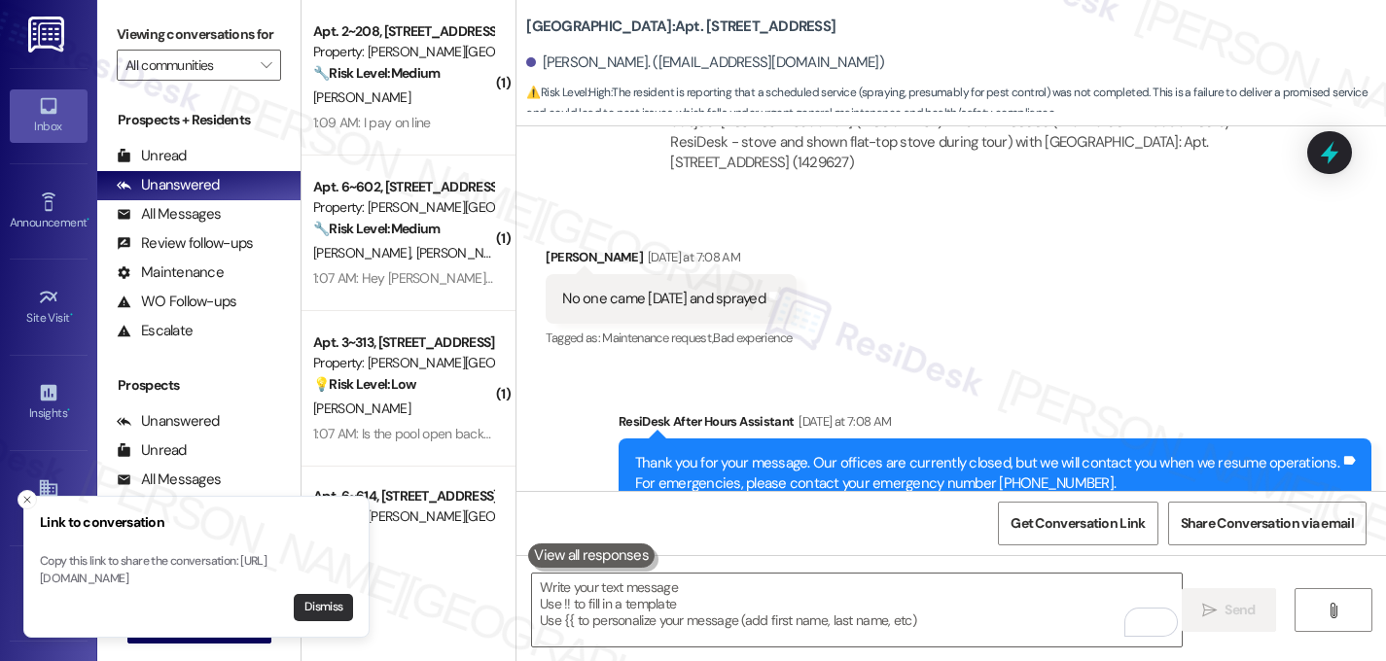
click at [318, 608] on button "Dismiss" at bounding box center [323, 607] width 59 height 27
